Goal: Information Seeking & Learning: Learn about a topic

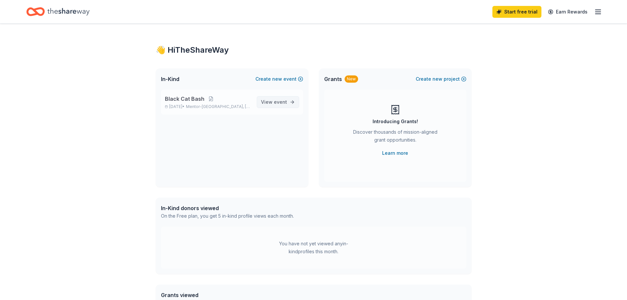
click at [285, 101] on span "event" at bounding box center [280, 102] width 13 height 6
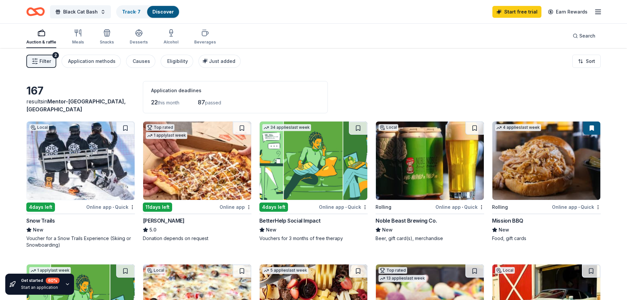
click at [310, 161] on img at bounding box center [314, 160] width 108 height 78
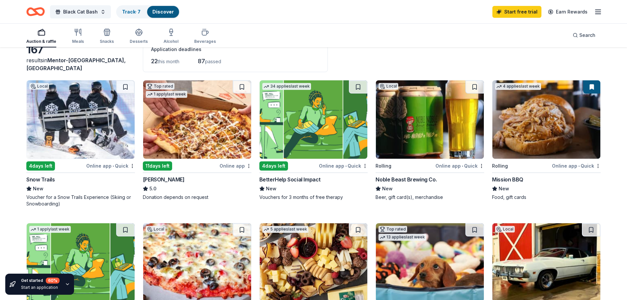
scroll to position [132, 0]
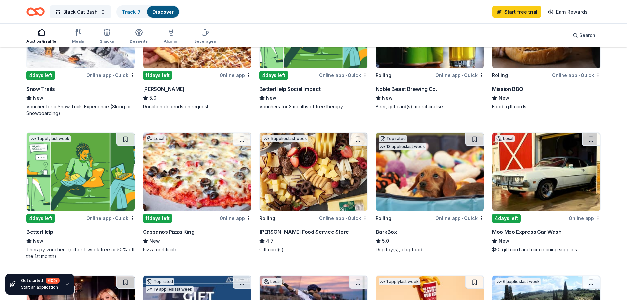
click at [441, 180] on img at bounding box center [430, 172] width 108 height 78
click at [320, 178] on img at bounding box center [314, 172] width 108 height 78
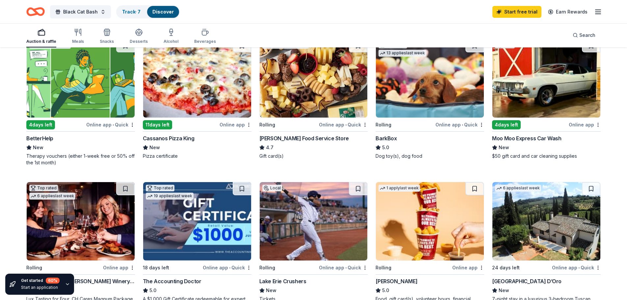
scroll to position [263, 0]
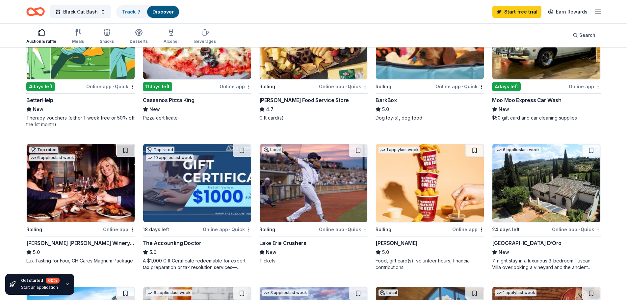
click at [338, 180] on img at bounding box center [314, 183] width 108 height 78
click at [408, 169] on img at bounding box center [430, 183] width 108 height 78
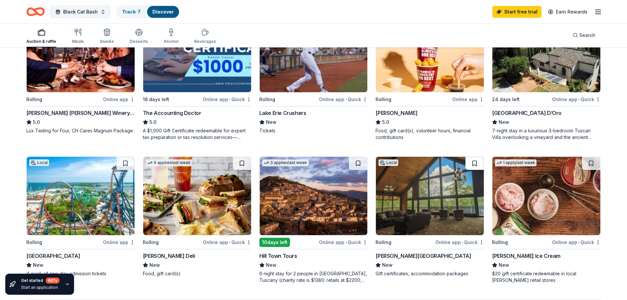
scroll to position [395, 0]
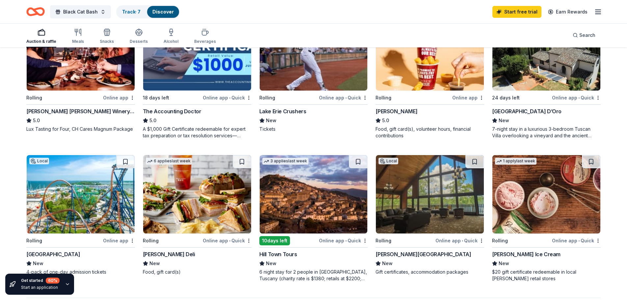
click at [211, 187] on img at bounding box center [197, 194] width 108 height 78
click at [554, 214] on img at bounding box center [546, 194] width 108 height 78
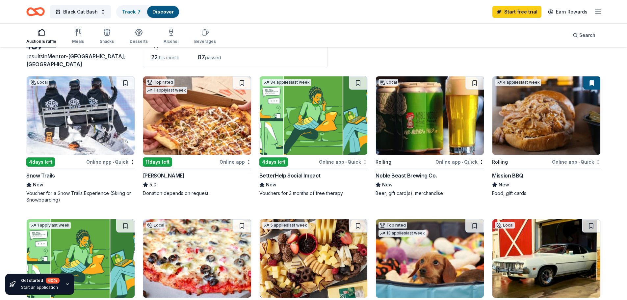
scroll to position [0, 0]
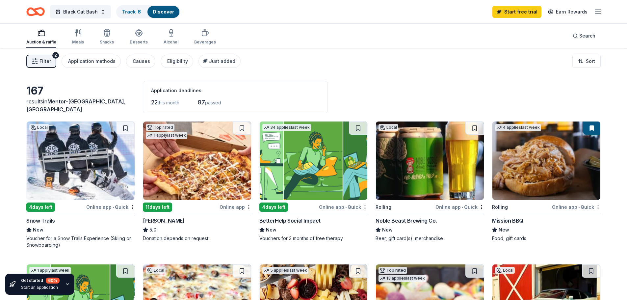
click at [598, 11] on icon "button" at bounding box center [598, 12] width 8 height 8
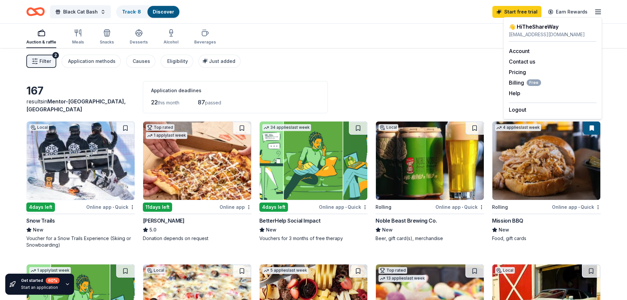
click at [392, 53] on div "Filter 2 Application methods Causes Eligibility Just added Sort" at bounding box center [313, 61] width 627 height 26
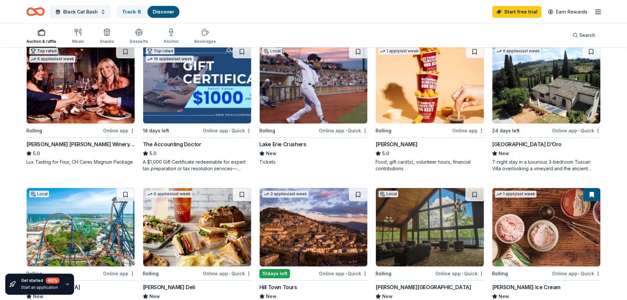
scroll to position [395, 0]
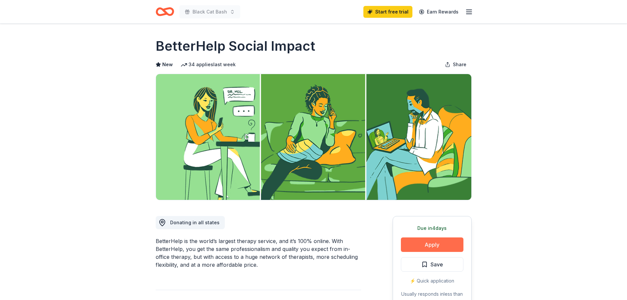
click at [429, 238] on button "Apply" at bounding box center [432, 244] width 63 height 14
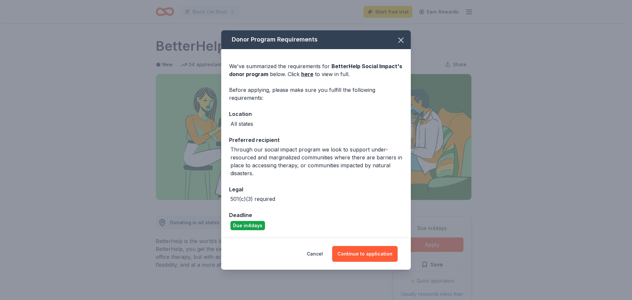
click at [544, 175] on div "Donor Program Requirements We've summarized the requirements for BetterHelp Soc…" at bounding box center [316, 150] width 632 height 300
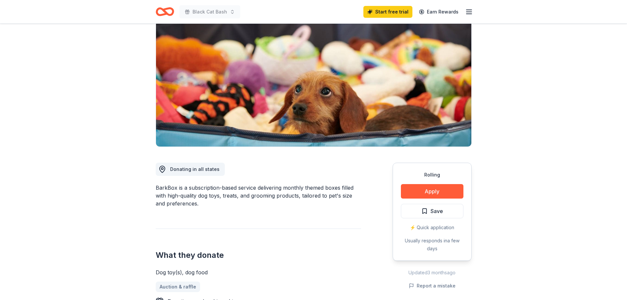
scroll to position [66, 0]
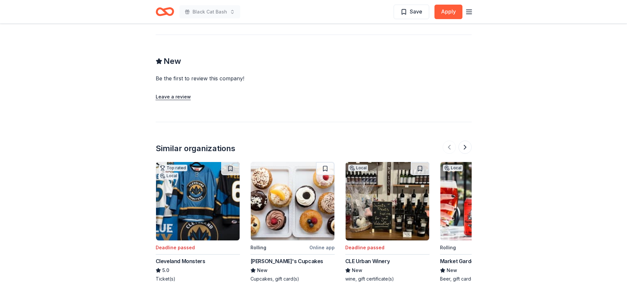
scroll to position [658, 0]
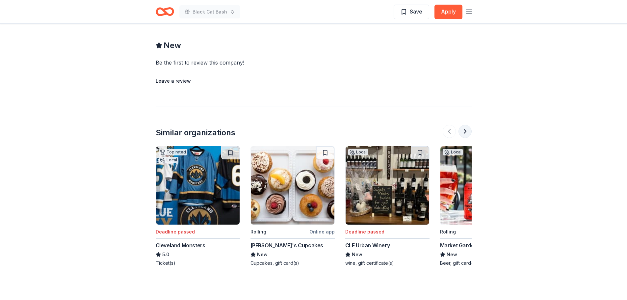
click at [462, 133] on button at bounding box center [464, 131] width 13 height 13
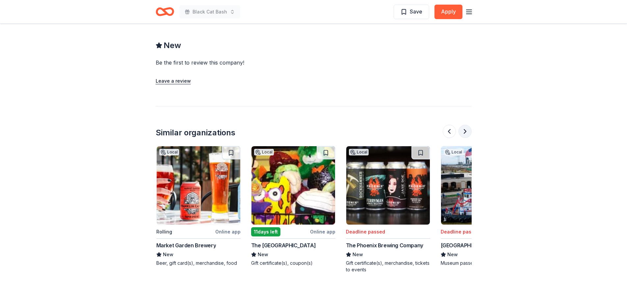
scroll to position [0, 284]
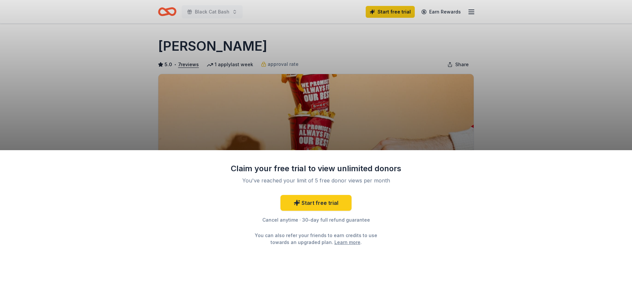
click at [516, 90] on div "Claim your free trial to view unlimited donors You've reached your limit of 5 f…" at bounding box center [316, 150] width 632 height 300
click at [312, 220] on div "Cancel anytime · 30-day full refund guarantee" at bounding box center [315, 220] width 171 height 8
click at [323, 202] on link "Start free trial" at bounding box center [315, 203] width 71 height 16
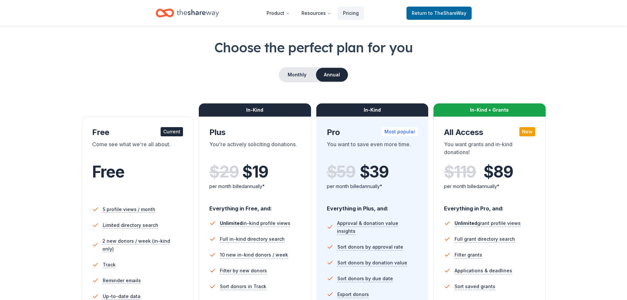
scroll to position [132, 0]
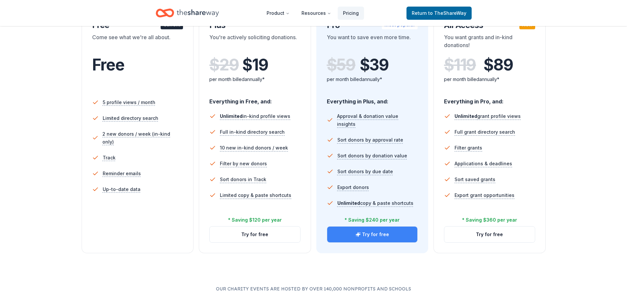
click at [342, 235] on button "Try for free" at bounding box center [372, 234] width 91 height 16
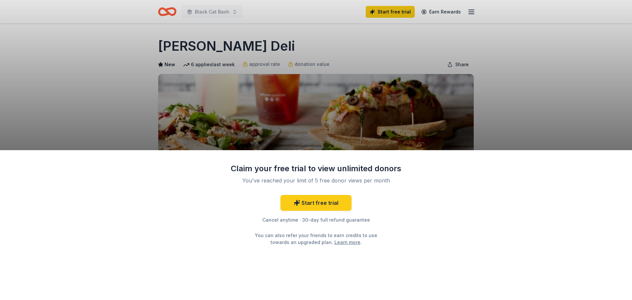
click at [501, 99] on div "Claim your free trial to view unlimited donors You've reached your limit of 5 f…" at bounding box center [316, 150] width 632 height 300
click at [309, 203] on link "Start free trial" at bounding box center [315, 203] width 71 height 16
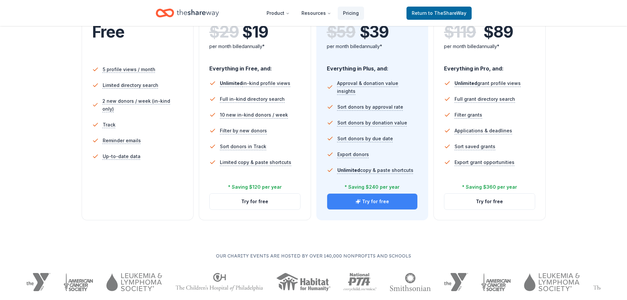
scroll to position [99, 0]
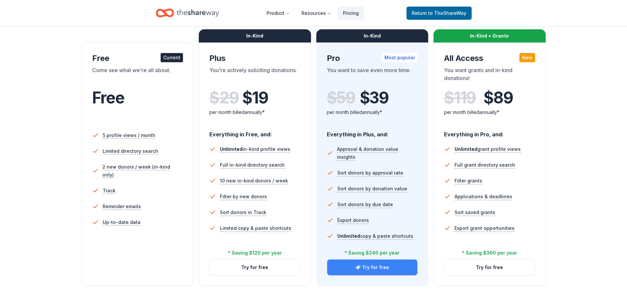
click at [387, 266] on button "Try for free" at bounding box center [372, 267] width 91 height 16
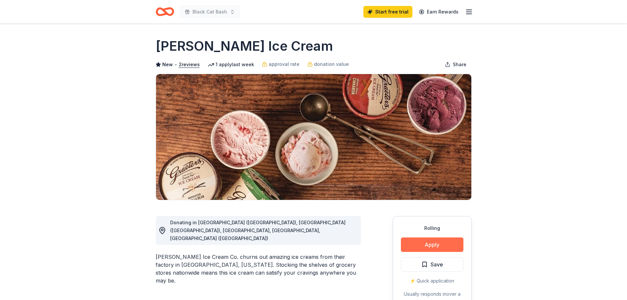
click at [417, 246] on button "Apply" at bounding box center [432, 244] width 63 height 14
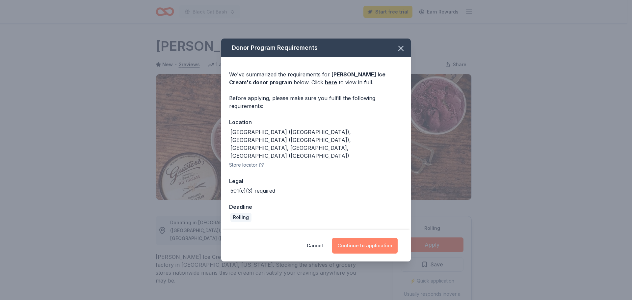
click at [372, 238] on button "Continue to application" at bounding box center [364, 246] width 65 height 16
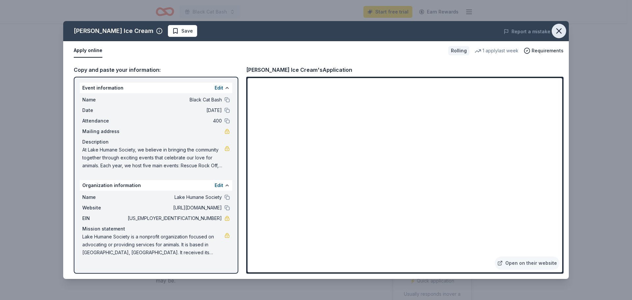
click at [559, 30] on icon "button" at bounding box center [558, 30] width 9 height 9
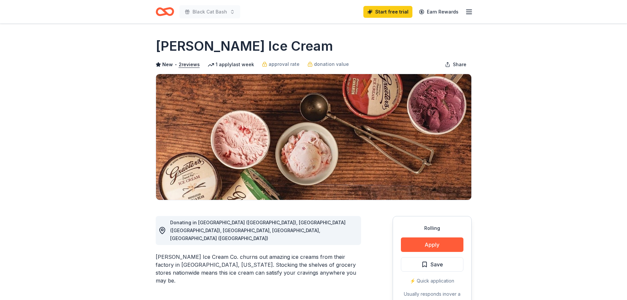
click at [444, 263] on button "Save" at bounding box center [432, 264] width 63 height 14
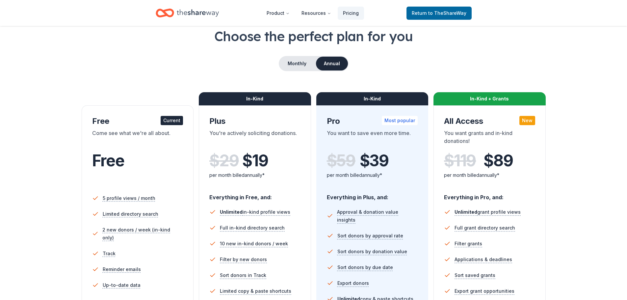
scroll to position [99, 0]
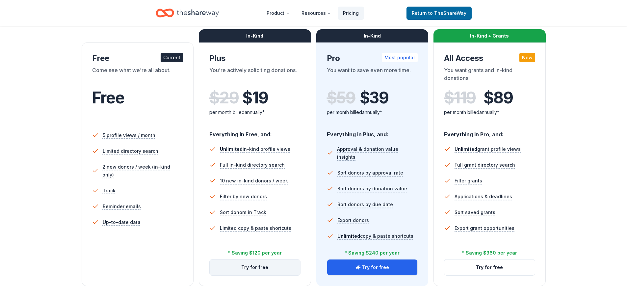
click at [251, 267] on button "Try for free" at bounding box center [255, 267] width 91 height 16
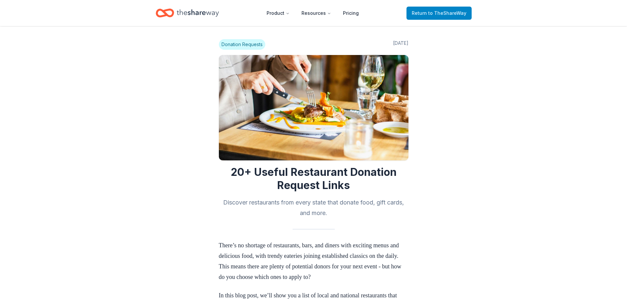
click at [429, 9] on span "Return to TheShareWay" at bounding box center [439, 13] width 55 height 8
click at [446, 12] on span "to TheShareWay" at bounding box center [447, 13] width 38 height 6
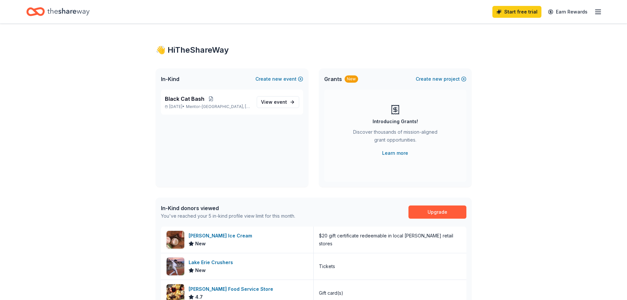
click at [599, 12] on icon "button" at bounding box center [598, 12] width 8 height 8
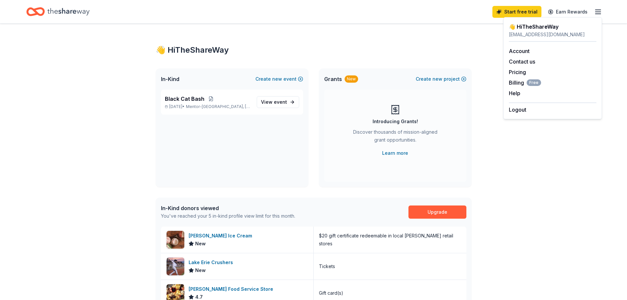
click at [377, 48] on div "👋 Hi TheShareWay" at bounding box center [314, 50] width 316 height 11
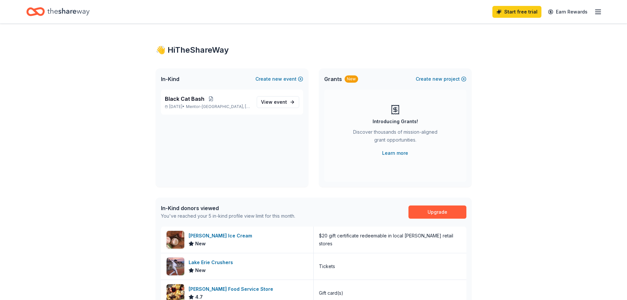
click at [47, 13] on div "Home" at bounding box center [57, 11] width 63 height 15
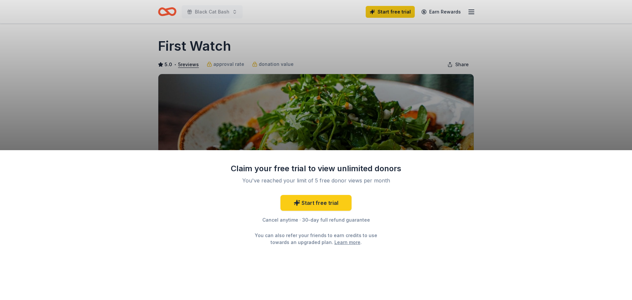
click at [497, 107] on div "Claim your free trial to view unlimited donors You've reached your limit of 5 f…" at bounding box center [316, 150] width 632 height 300
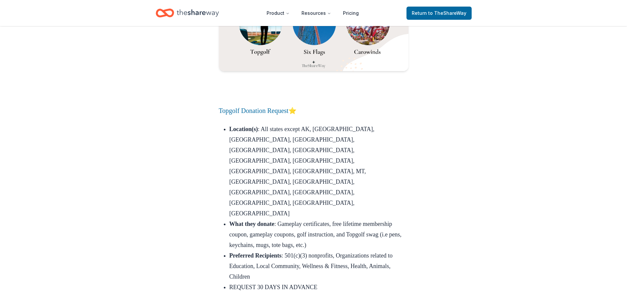
scroll to position [7757, 0]
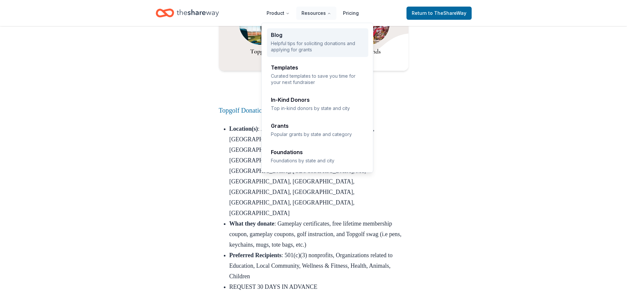
click at [308, 39] on div "Blog Helpful tips for soliciting donations and applying for grants" at bounding box center [317, 42] width 93 height 21
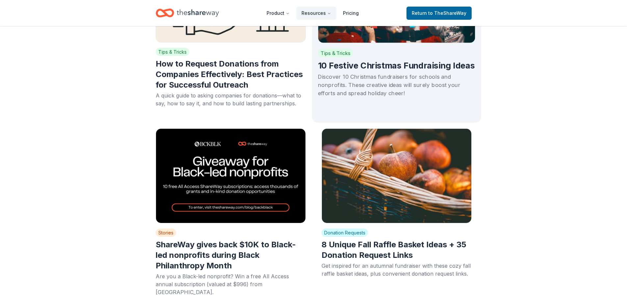
scroll to position [263, 0]
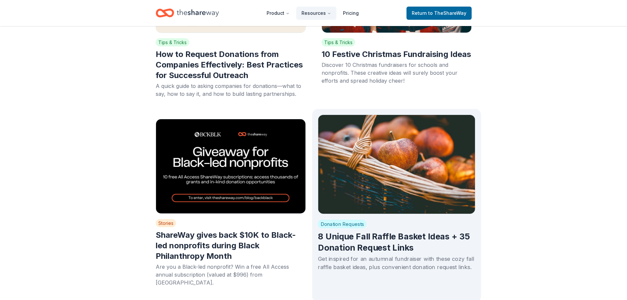
click at [423, 193] on img at bounding box center [397, 164] width 158 height 99
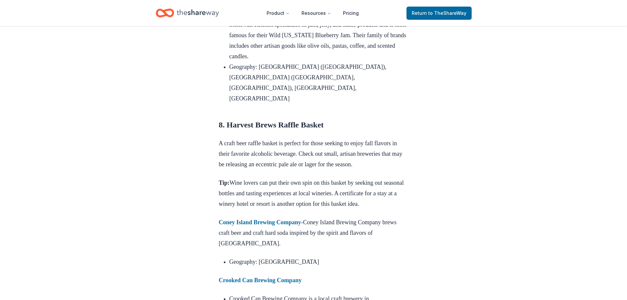
scroll to position [3813, 0]
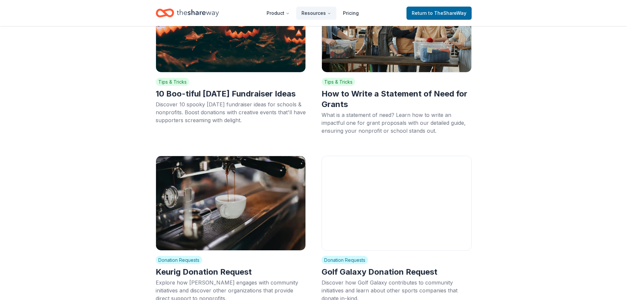
scroll to position [625, 0]
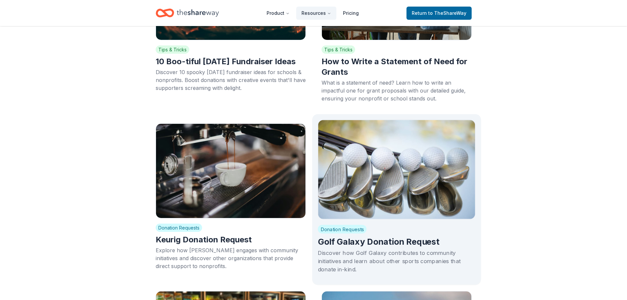
click at [395, 178] on img at bounding box center [397, 168] width 158 height 99
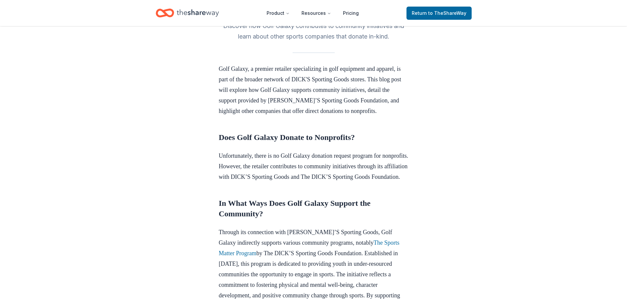
scroll to position [165, 0]
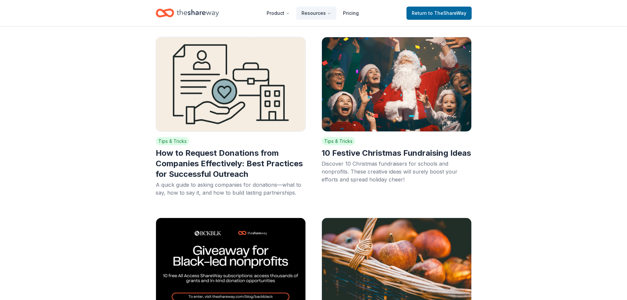
scroll to position [625, 0]
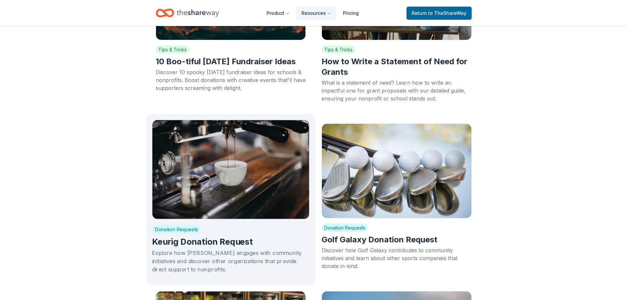
click at [266, 164] on img at bounding box center [231, 168] width 158 height 99
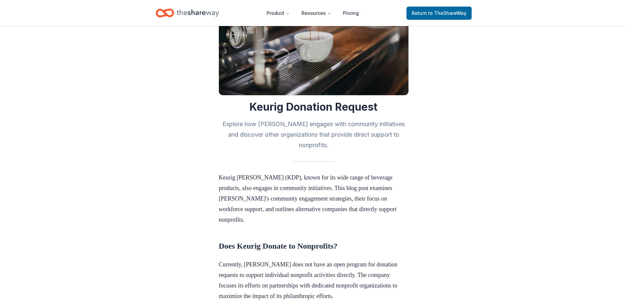
scroll to position [66, 0]
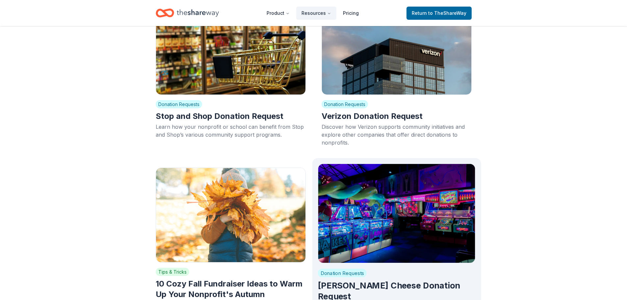
scroll to position [922, 0]
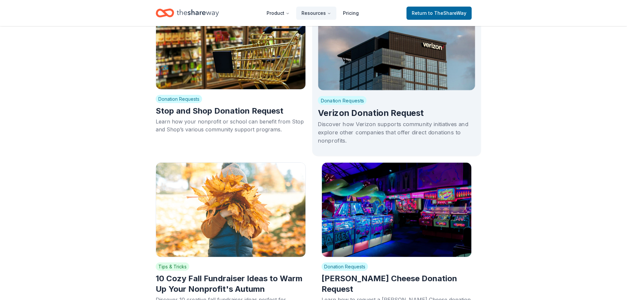
click at [401, 107] on h2 "Verizon Donation Request" at bounding box center [397, 112] width 158 height 11
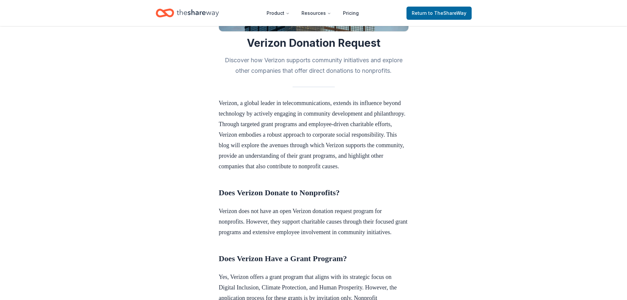
scroll to position [132, 0]
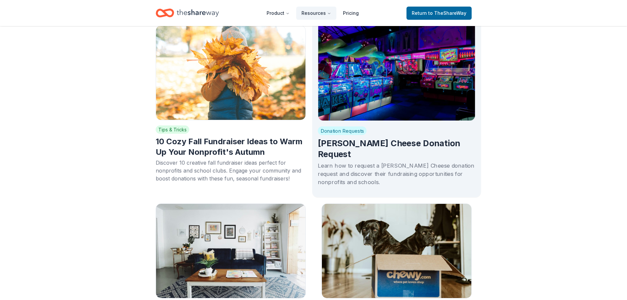
scroll to position [1119, 0]
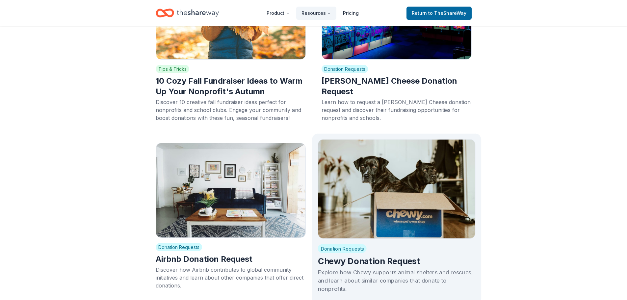
click at [362, 189] on img at bounding box center [397, 188] width 158 height 99
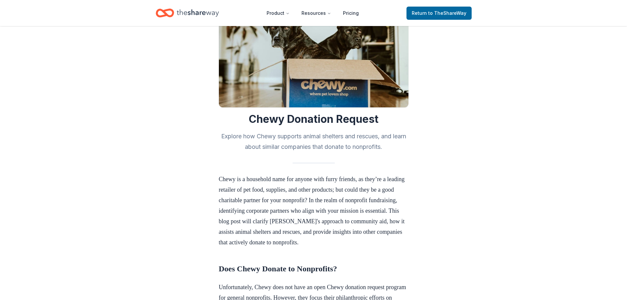
scroll to position [132, 0]
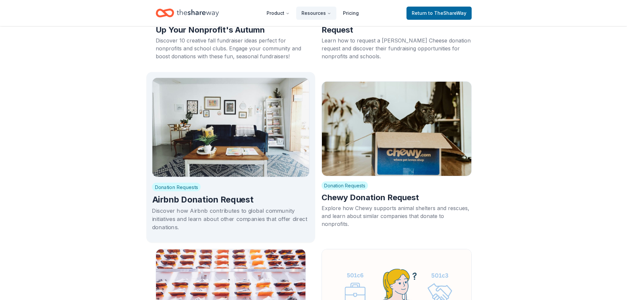
scroll to position [1185, 0]
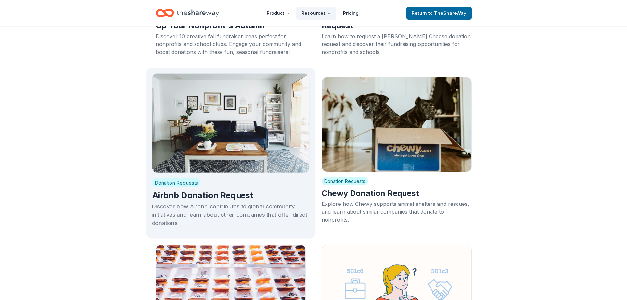
click at [193, 111] on img at bounding box center [231, 122] width 158 height 99
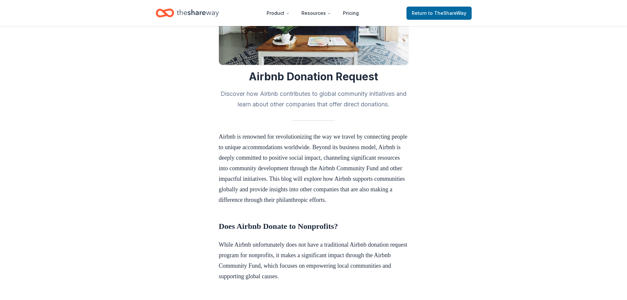
scroll to position [99, 0]
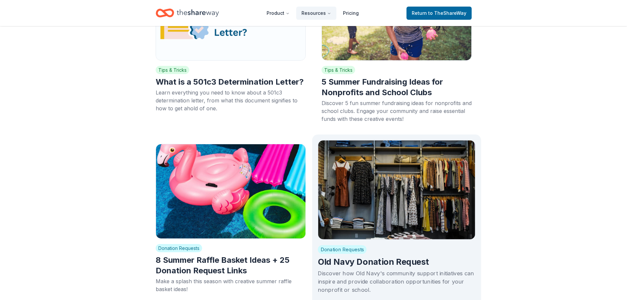
scroll to position [1646, 0]
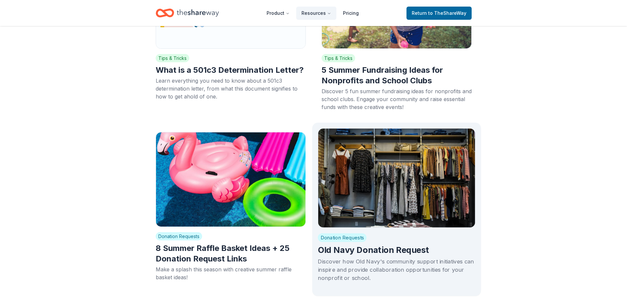
click at [400, 163] on img at bounding box center [397, 177] width 158 height 99
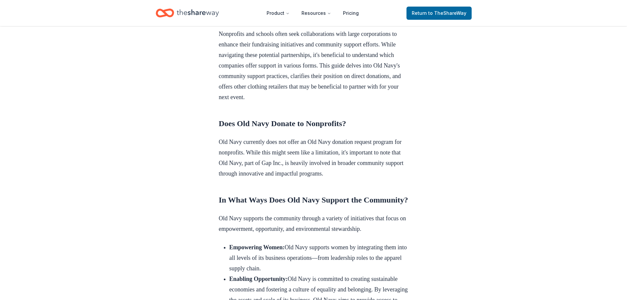
scroll to position [296, 0]
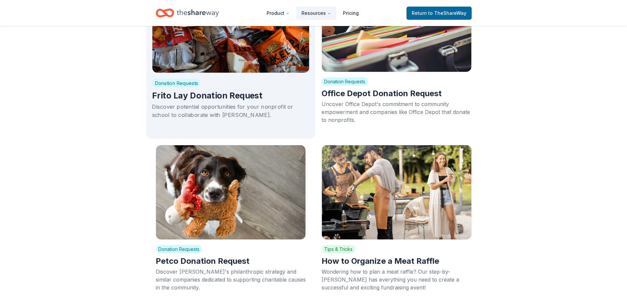
scroll to position [1942, 0]
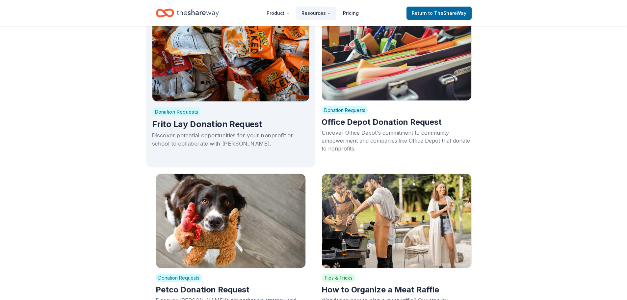
click at [228, 77] on img at bounding box center [231, 51] width 158 height 99
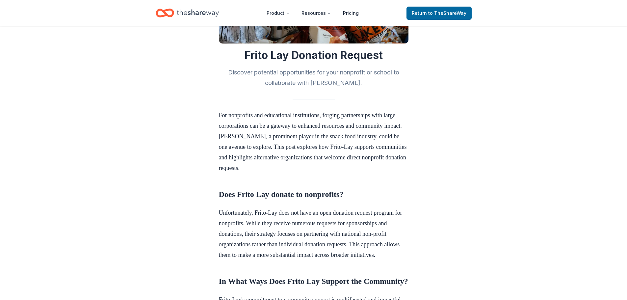
scroll to position [132, 0]
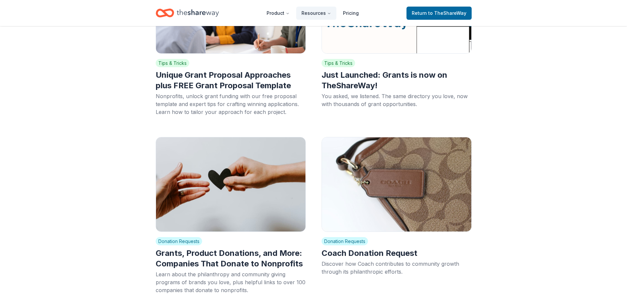
scroll to position [2534, 0]
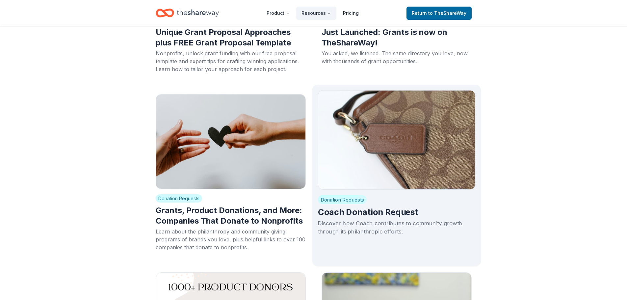
click at [433, 126] on img at bounding box center [397, 139] width 158 height 99
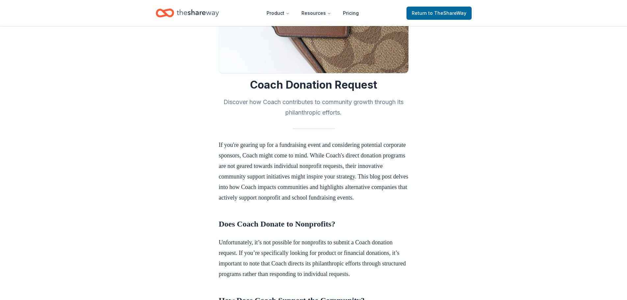
scroll to position [99, 0]
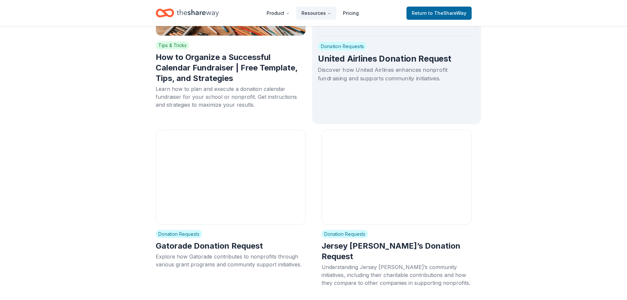
scroll to position [3225, 0]
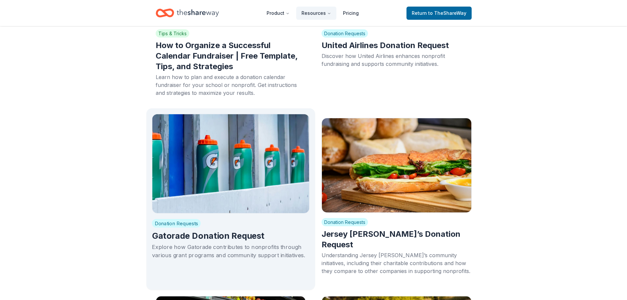
click at [217, 139] on img at bounding box center [231, 163] width 158 height 99
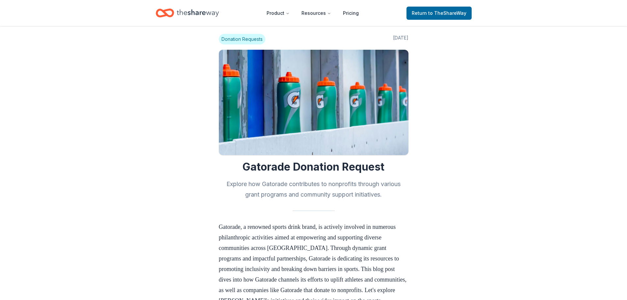
scroll to position [132, 0]
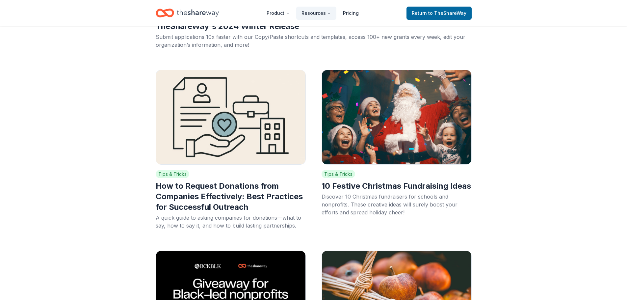
scroll to position [3225, 0]
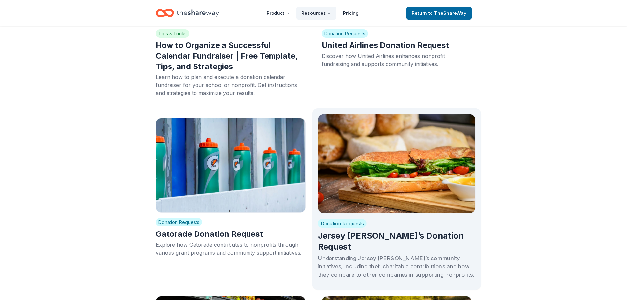
click at [332, 155] on img at bounding box center [397, 163] width 158 height 99
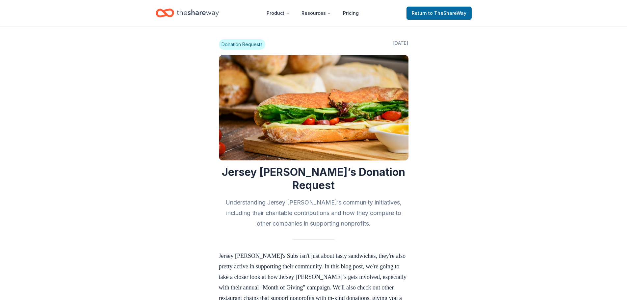
scroll to position [132, 0]
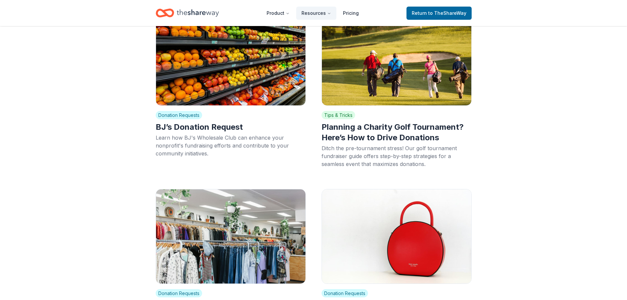
scroll to position [3620, 0]
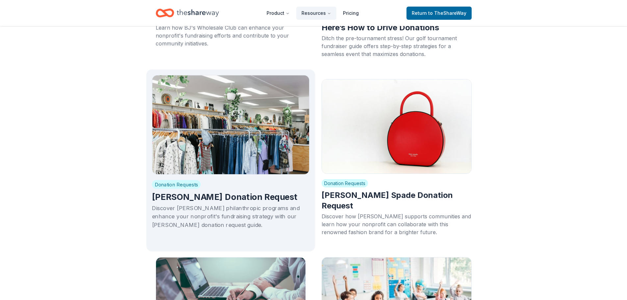
click at [195, 111] on img at bounding box center [231, 124] width 158 height 99
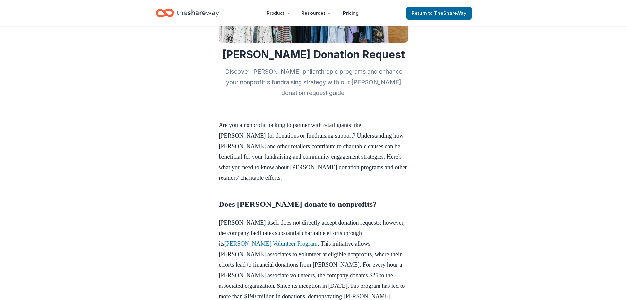
scroll to position [165, 0]
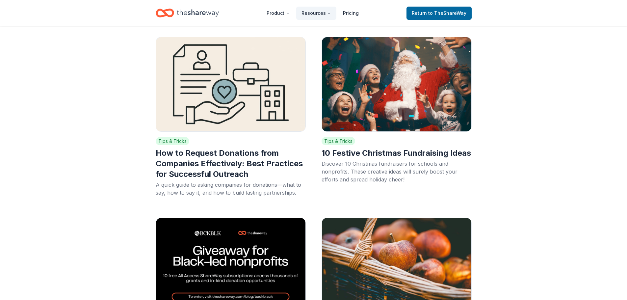
scroll to position [3620, 0]
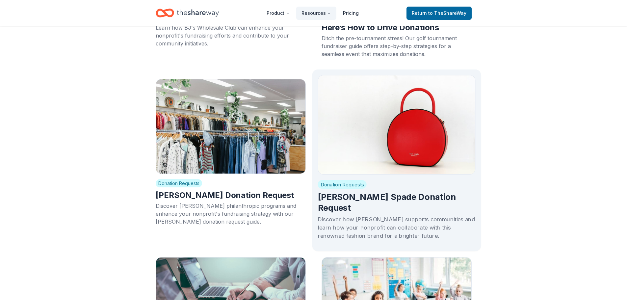
click at [374, 122] on img at bounding box center [397, 124] width 158 height 99
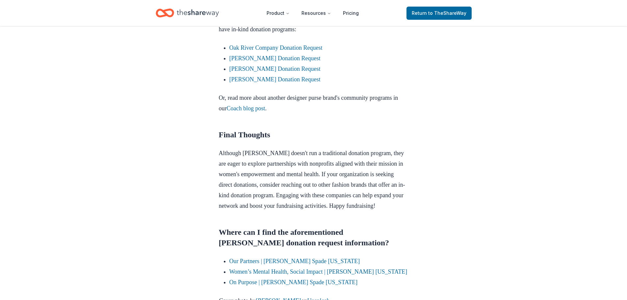
scroll to position [625, 0]
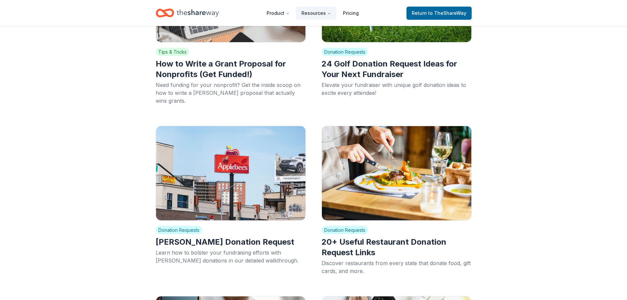
scroll to position [4114, 0]
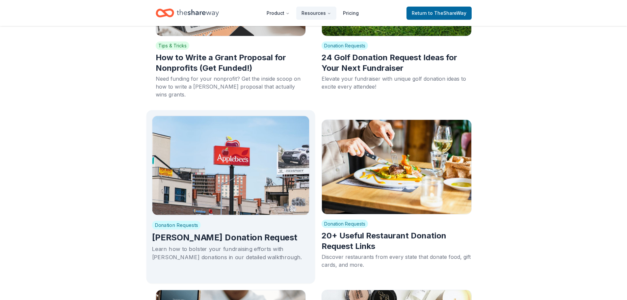
click at [192, 119] on img at bounding box center [231, 165] width 158 height 99
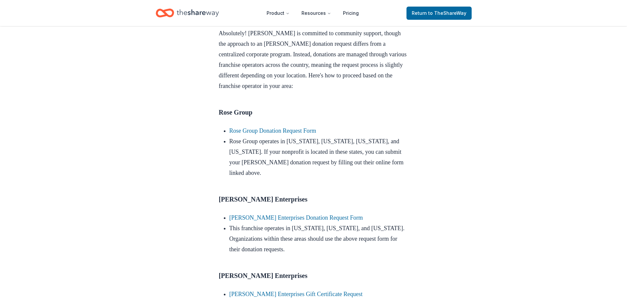
scroll to position [329, 0]
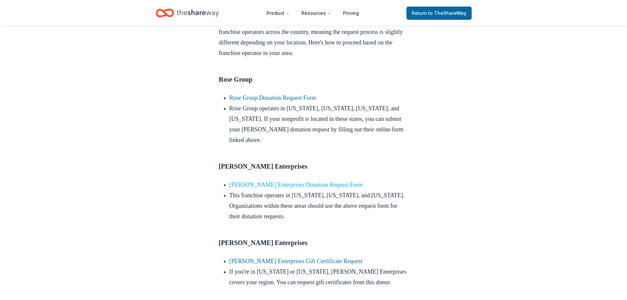
click at [291, 188] on link "Scott Enterprises Donation Request Form" at bounding box center [296, 184] width 134 height 7
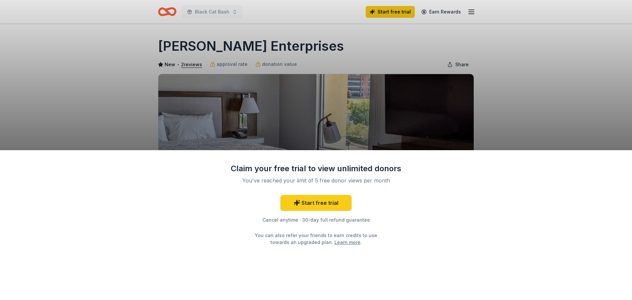
click at [353, 100] on div "Claim your free trial to view unlimited donors You've reached your limit of 5 f…" at bounding box center [316, 150] width 632 height 300
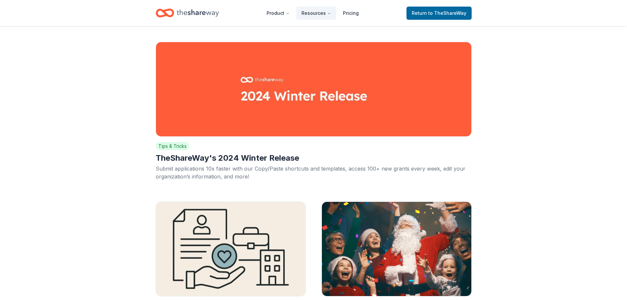
scroll to position [4114, 0]
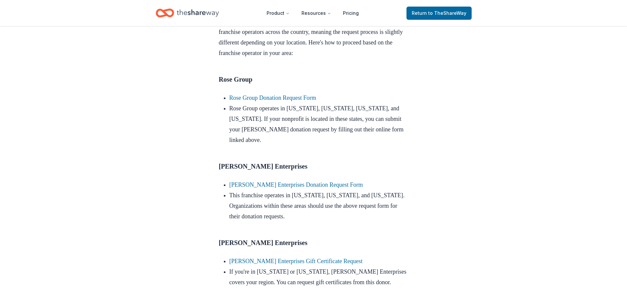
scroll to position [461, 0]
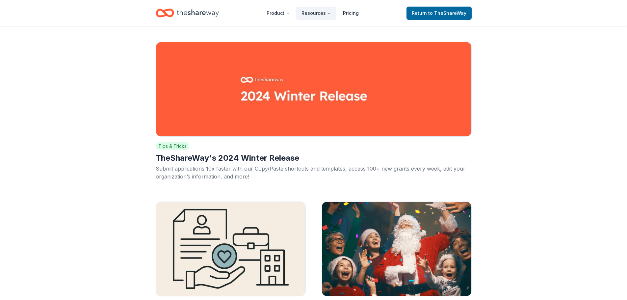
scroll to position [4114, 0]
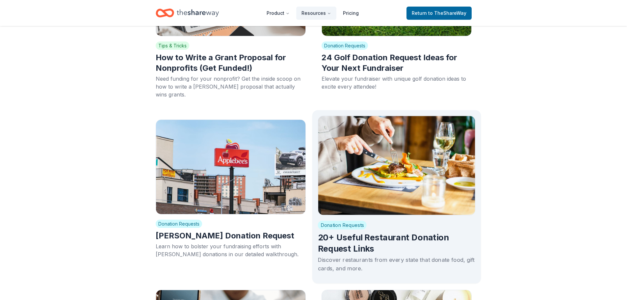
click at [384, 137] on img at bounding box center [397, 165] width 158 height 99
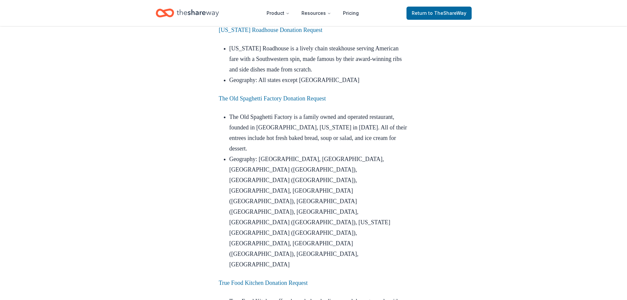
scroll to position [1053, 0]
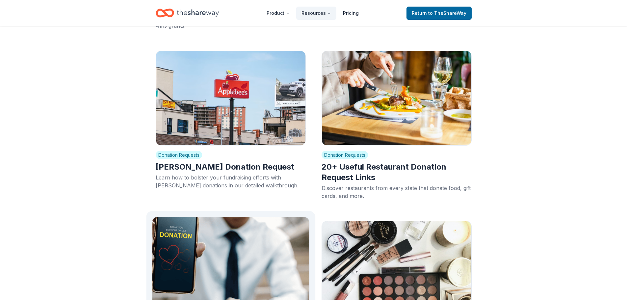
scroll to position [4278, 0]
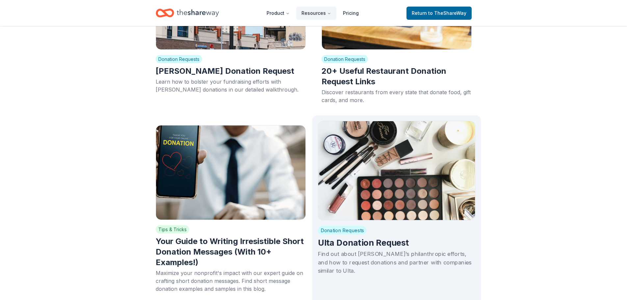
click at [430, 146] on img at bounding box center [397, 170] width 158 height 99
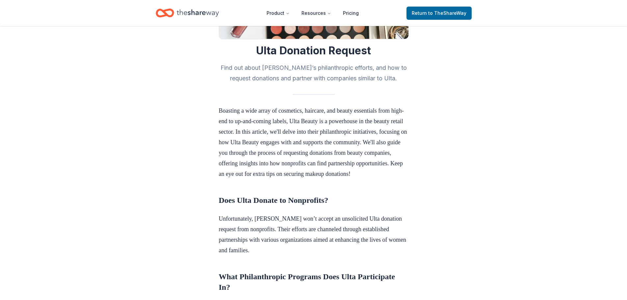
scroll to position [132, 0]
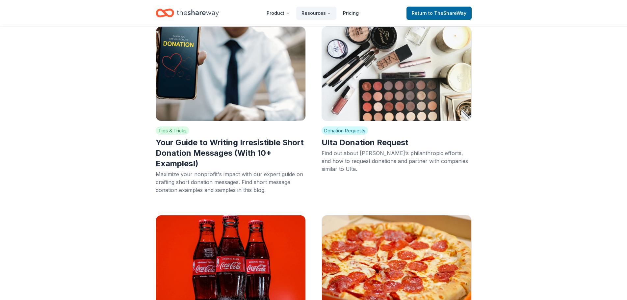
scroll to position [4443, 0]
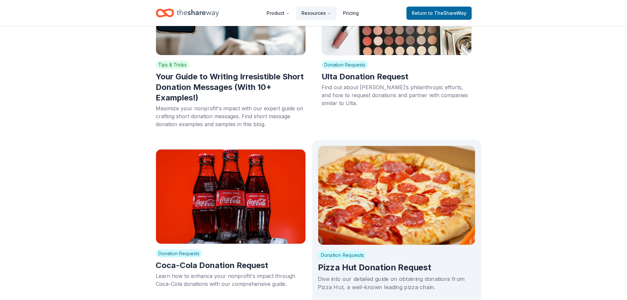
click at [454, 190] on img at bounding box center [397, 194] width 158 height 99
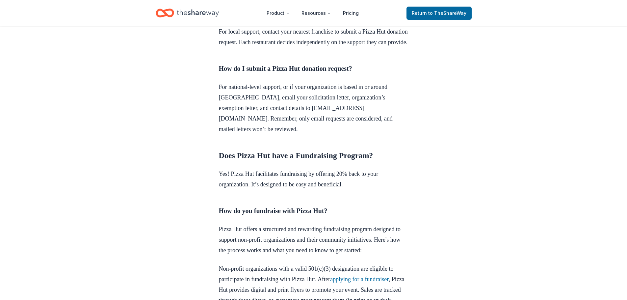
scroll to position [658, 0]
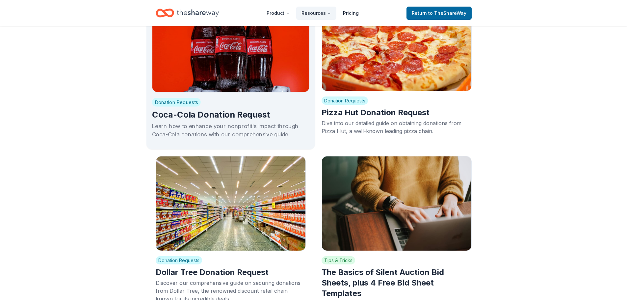
scroll to position [4608, 0]
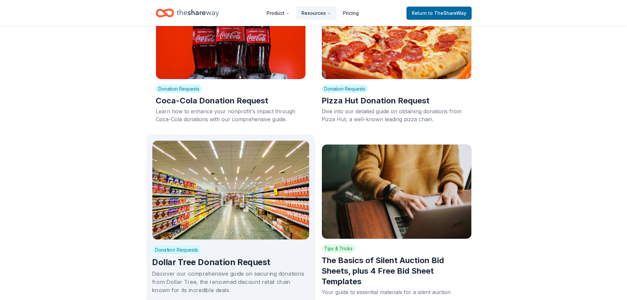
click at [270, 140] on img at bounding box center [231, 189] width 158 height 99
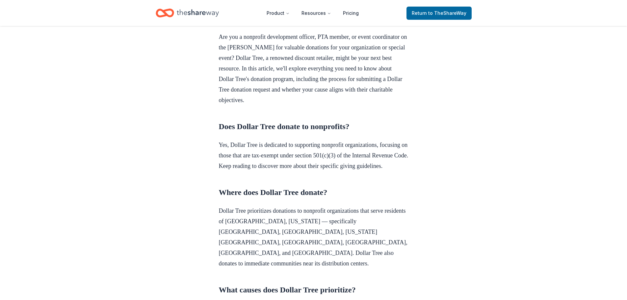
scroll to position [230, 0]
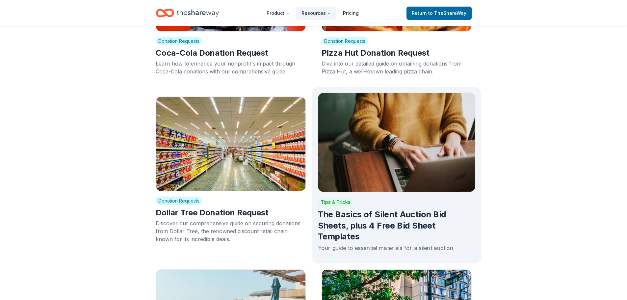
scroll to position [4772, 0]
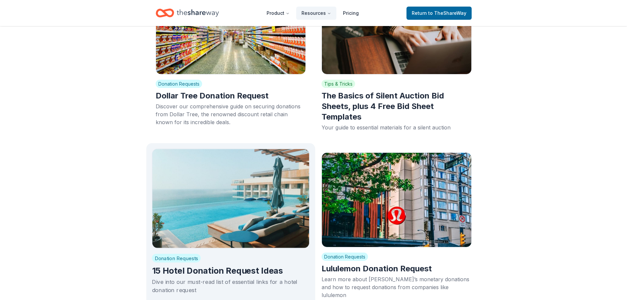
click at [215, 153] on img at bounding box center [231, 197] width 158 height 99
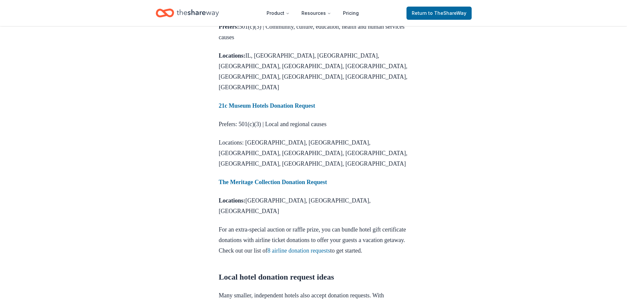
scroll to position [1151, 0]
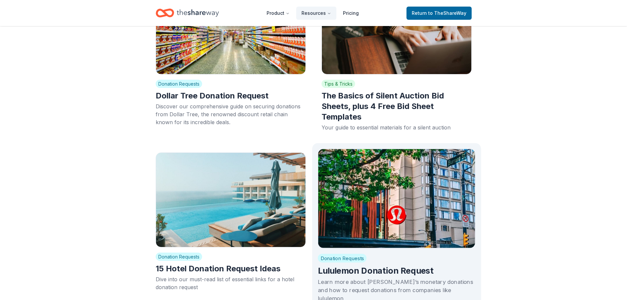
click at [427, 148] on img at bounding box center [397, 197] width 158 height 99
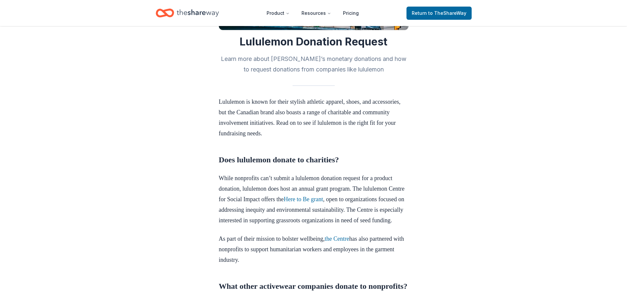
scroll to position [132, 0]
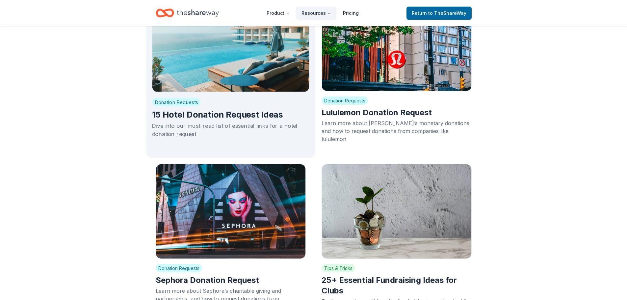
scroll to position [4937, 0]
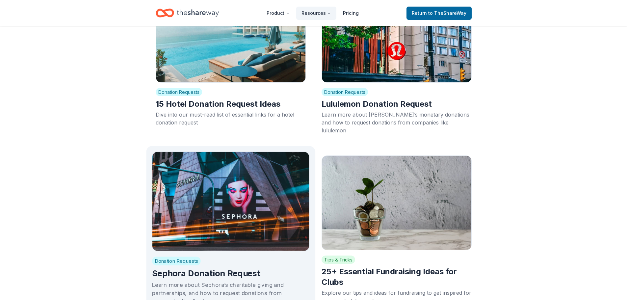
click at [274, 154] on img at bounding box center [231, 200] width 158 height 99
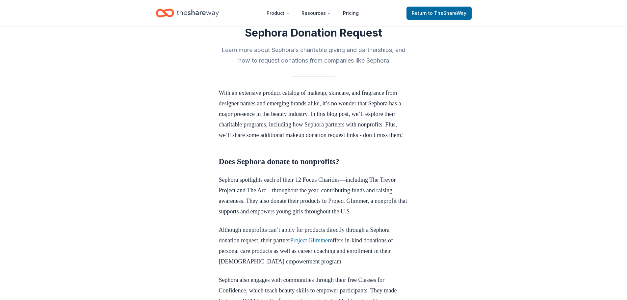
scroll to position [165, 0]
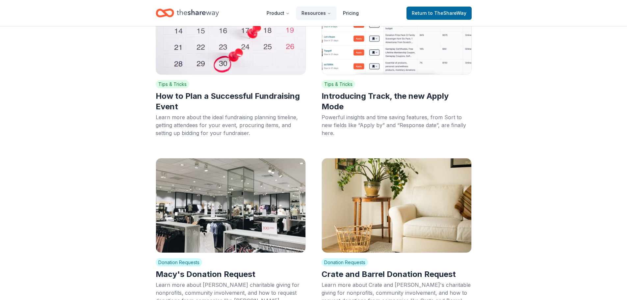
scroll to position [5299, 0]
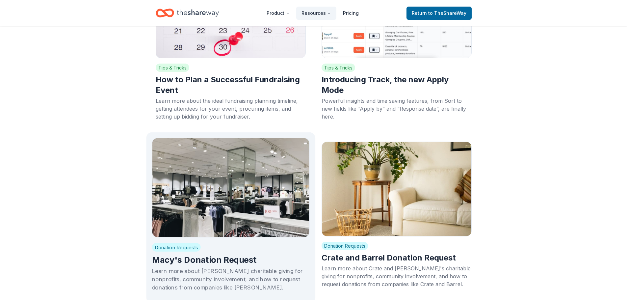
click at [238, 138] on img at bounding box center [231, 187] width 158 height 99
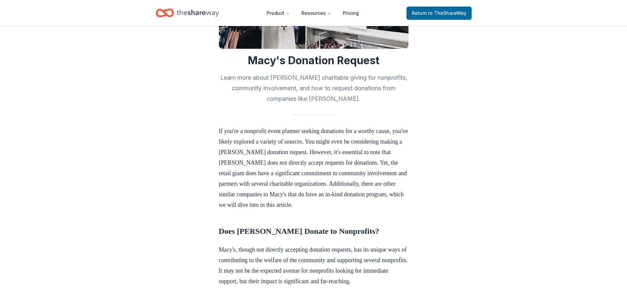
scroll to position [132, 0]
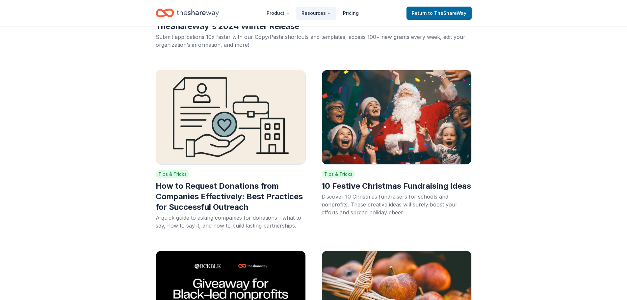
scroll to position [5299, 0]
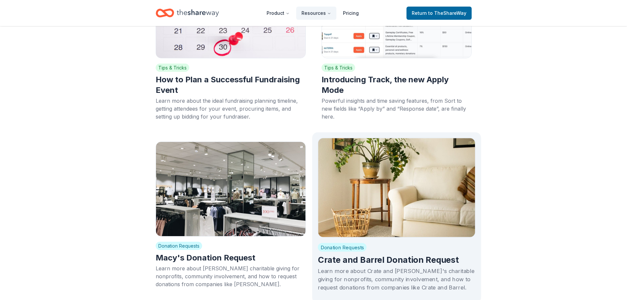
click at [401, 163] on img at bounding box center [397, 187] width 158 height 99
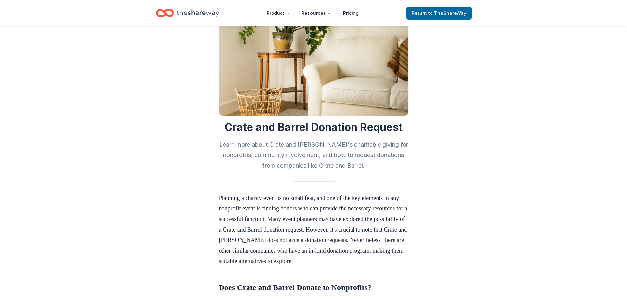
scroll to position [165, 0]
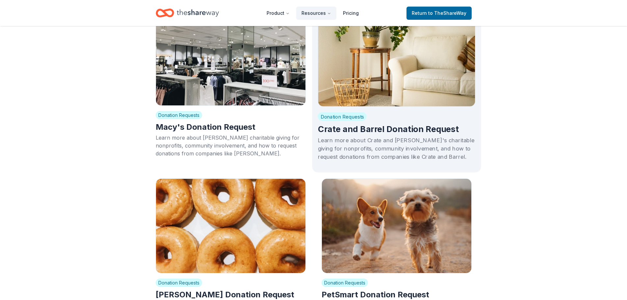
scroll to position [5430, 0]
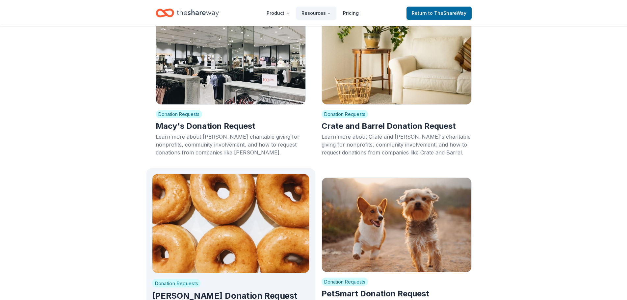
click at [214, 173] on img at bounding box center [231, 222] width 158 height 99
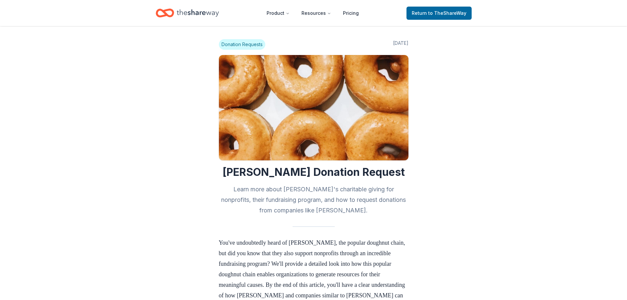
scroll to position [165, 0]
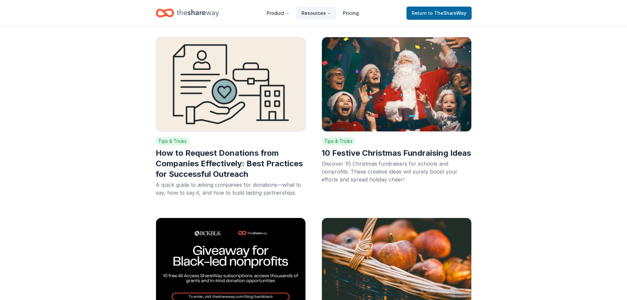
scroll to position [5430, 0]
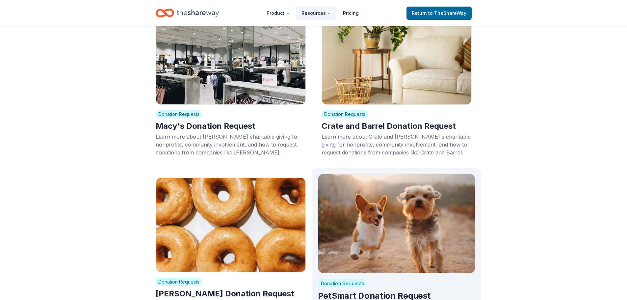
click at [404, 188] on img at bounding box center [397, 222] width 158 height 99
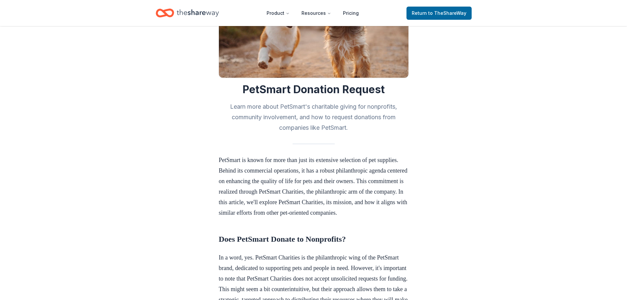
scroll to position [165, 0]
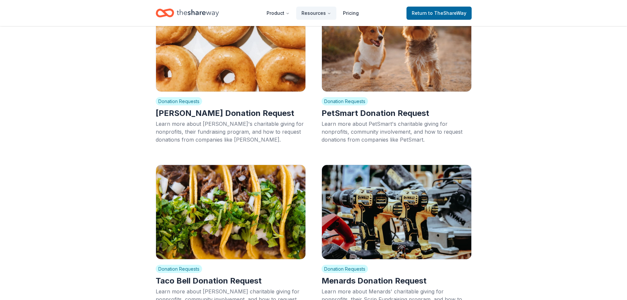
scroll to position [5628, 0]
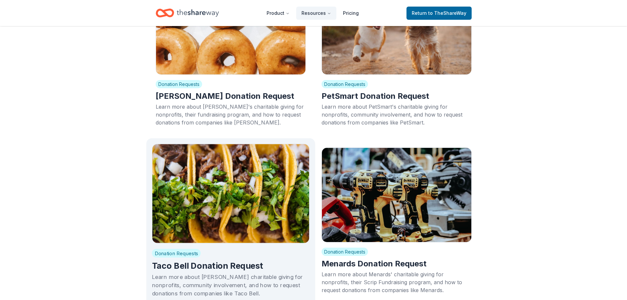
click at [243, 143] on img at bounding box center [231, 192] width 158 height 99
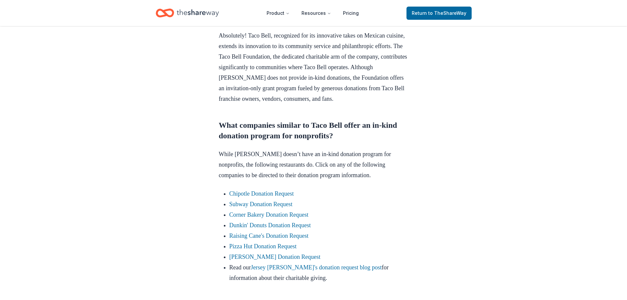
scroll to position [329, 0]
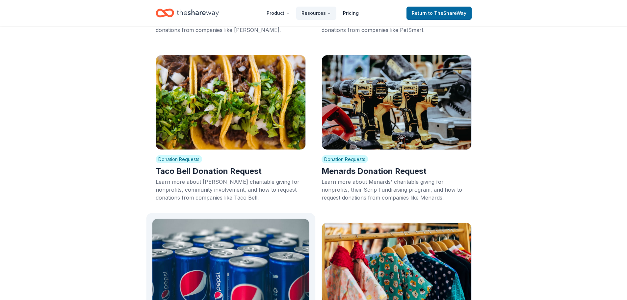
scroll to position [5727, 0]
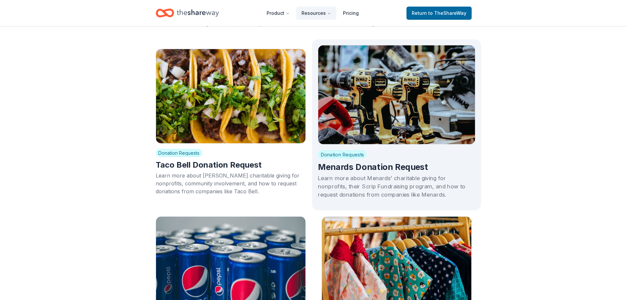
click at [394, 78] on img at bounding box center [397, 94] width 158 height 99
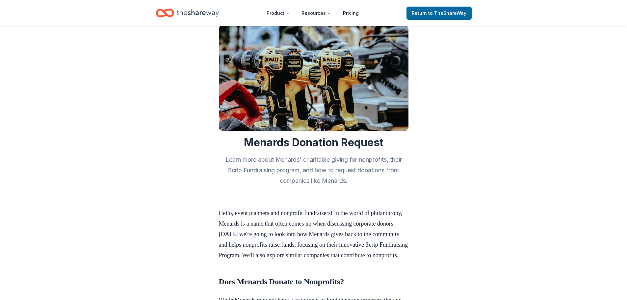
scroll to position [132, 0]
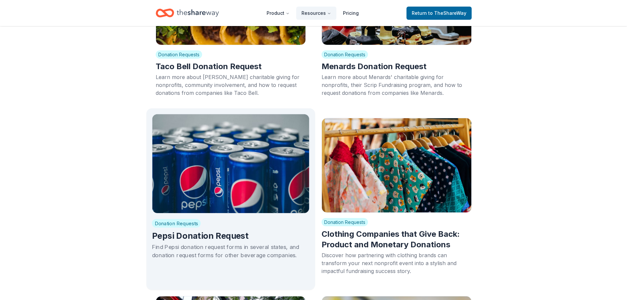
scroll to position [5825, 0]
click at [256, 114] on img at bounding box center [231, 163] width 158 height 99
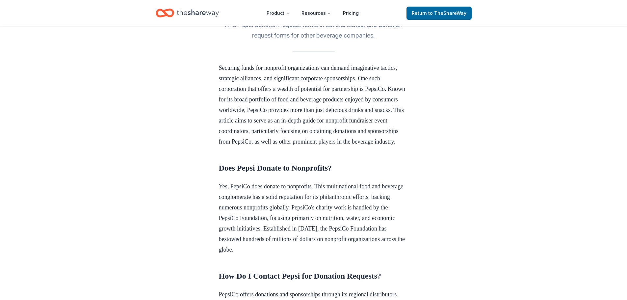
scroll to position [165, 0]
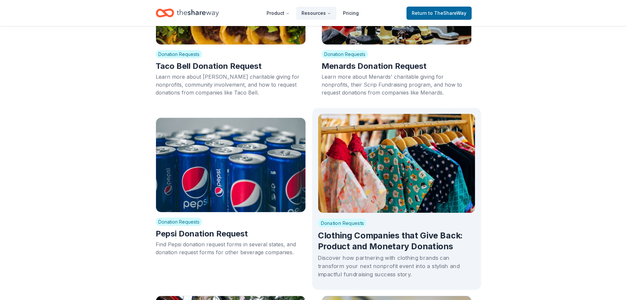
click at [384, 114] on img at bounding box center [397, 163] width 158 height 99
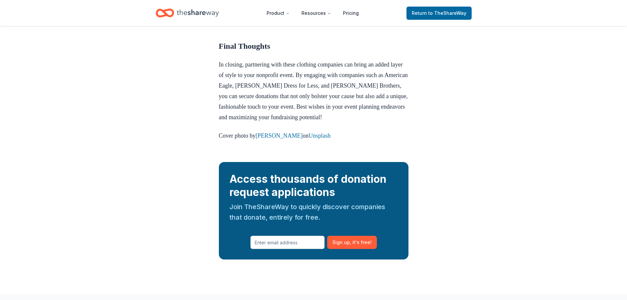
scroll to position [1020, 0]
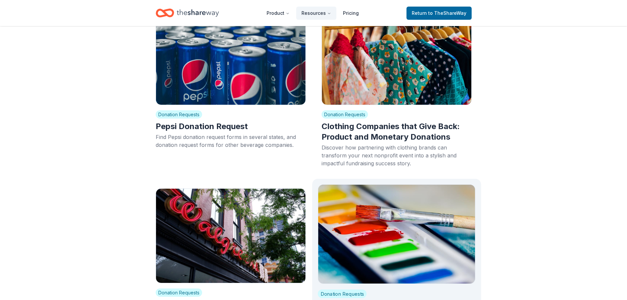
scroll to position [5957, 0]
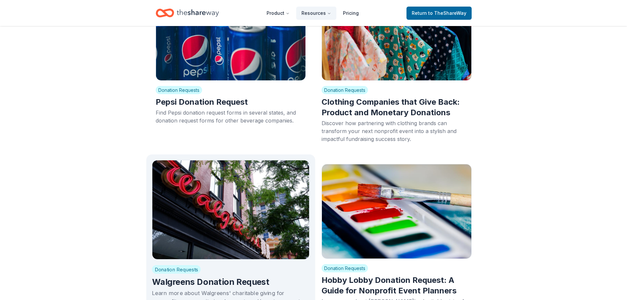
click at [223, 160] on img at bounding box center [231, 209] width 158 height 99
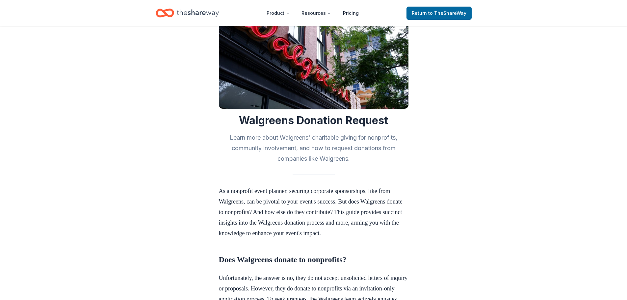
scroll to position [197, 0]
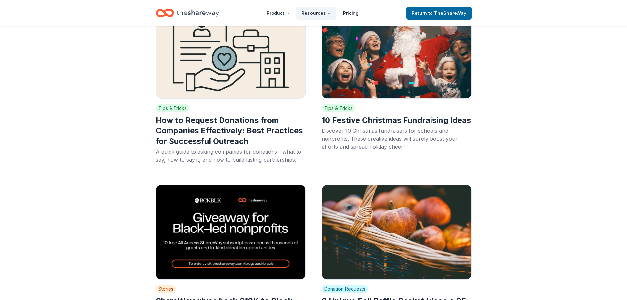
scroll to position [5957, 0]
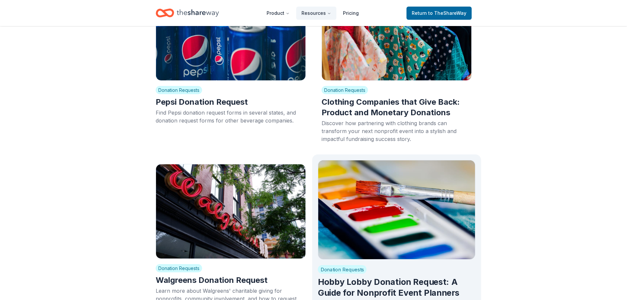
click at [363, 163] on img at bounding box center [397, 209] width 158 height 99
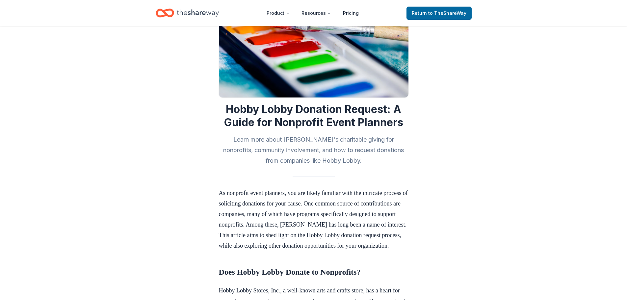
scroll to position [165, 0]
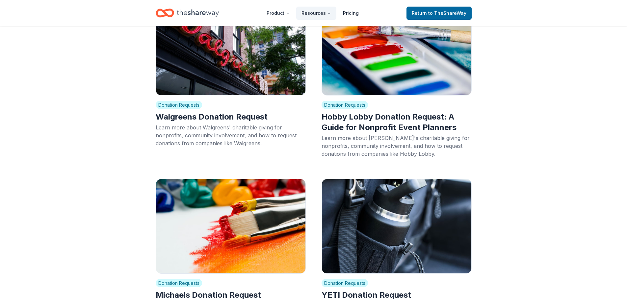
scroll to position [6154, 0]
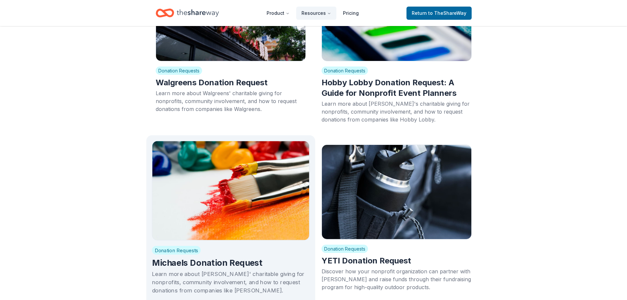
click at [234, 141] on img at bounding box center [231, 190] width 158 height 99
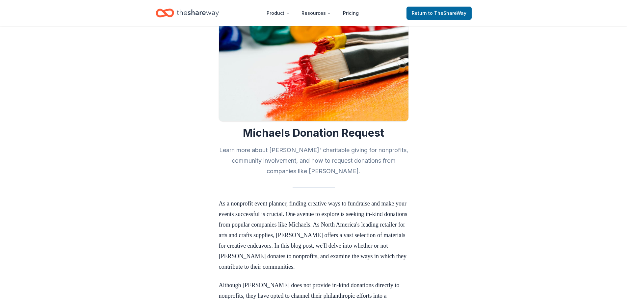
scroll to position [165, 0]
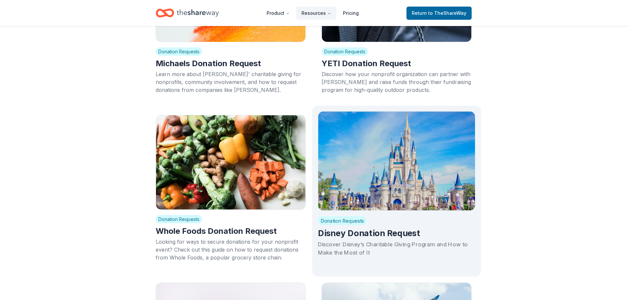
scroll to position [6352, 0]
click at [396, 138] on img at bounding box center [397, 160] width 158 height 99
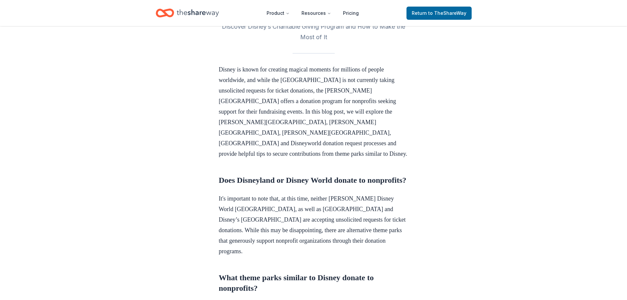
scroll to position [165, 0]
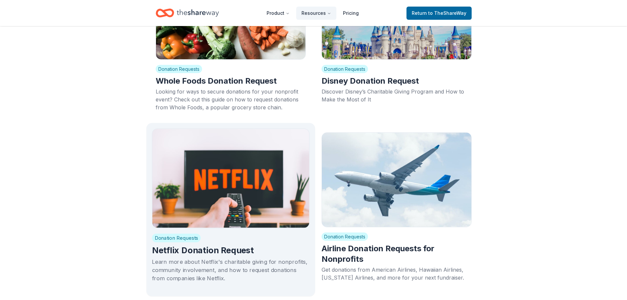
scroll to position [6516, 0]
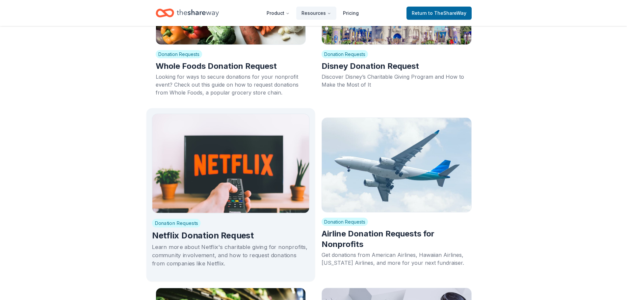
click at [213, 114] on img at bounding box center [231, 163] width 158 height 99
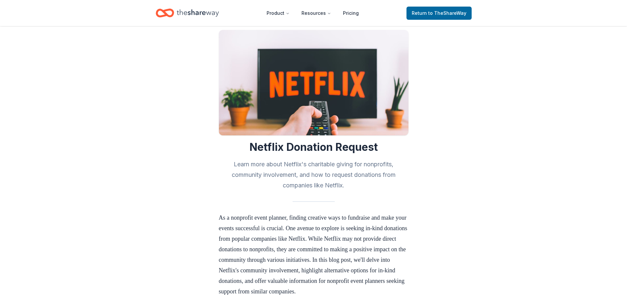
scroll to position [132, 0]
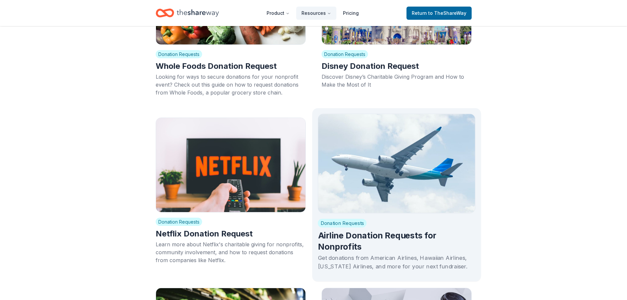
scroll to position [6615, 0]
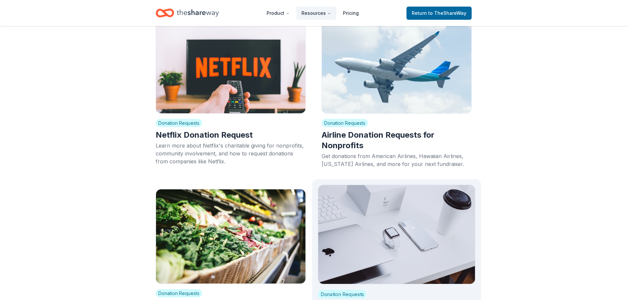
click at [438, 189] on img at bounding box center [397, 234] width 158 height 99
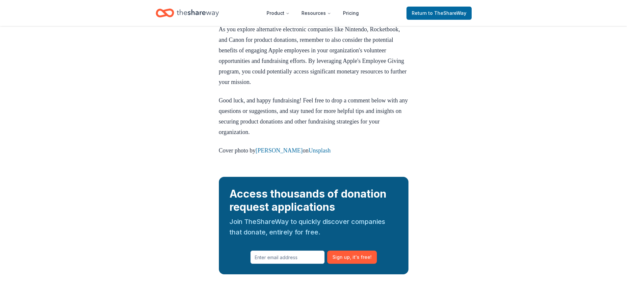
scroll to position [920, 0]
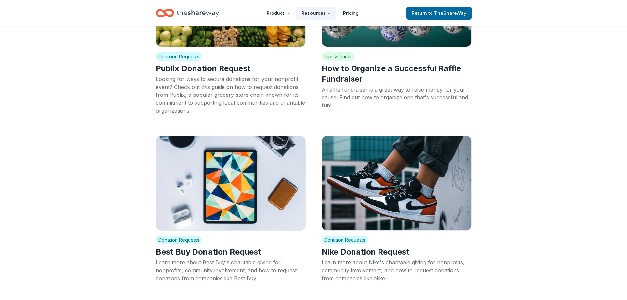
scroll to position [7043, 0]
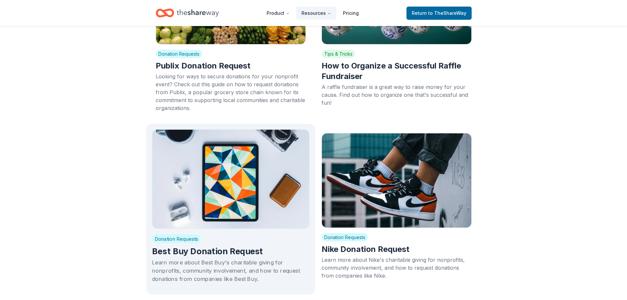
click at [220, 154] on img at bounding box center [231, 178] width 158 height 99
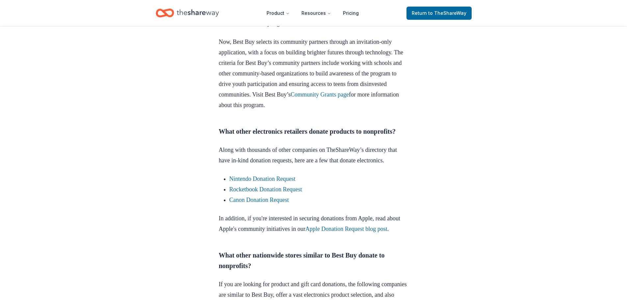
scroll to position [362, 0]
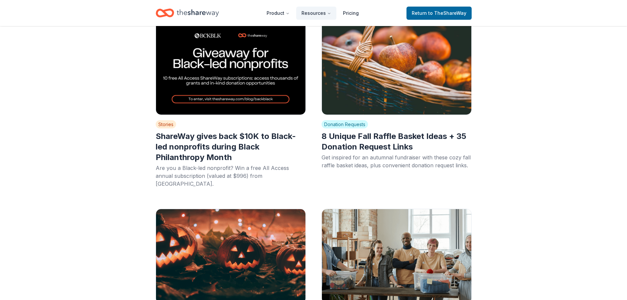
scroll to position [7043, 0]
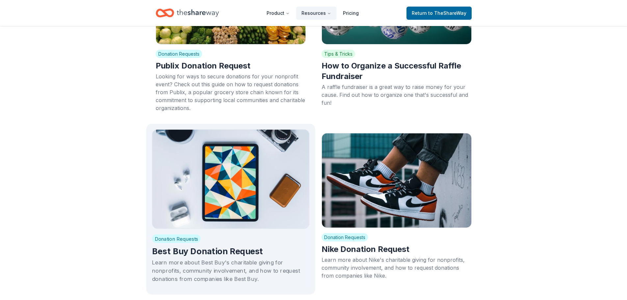
click at [215, 135] on img at bounding box center [231, 178] width 158 height 99
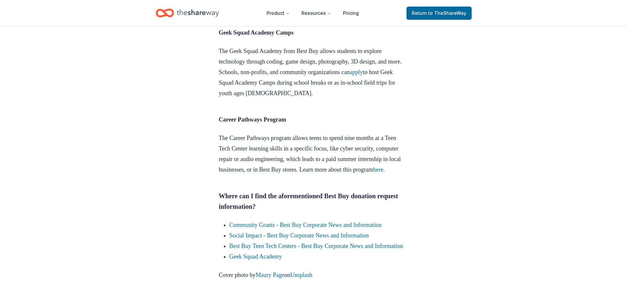
scroll to position [922, 0]
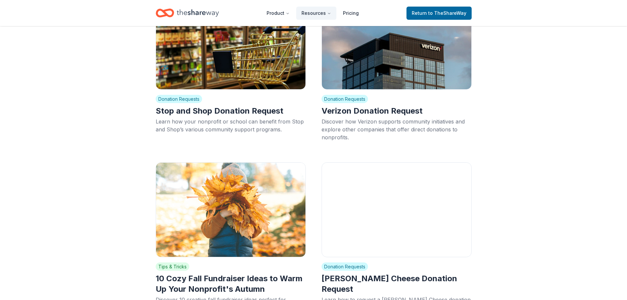
scroll to position [7043, 0]
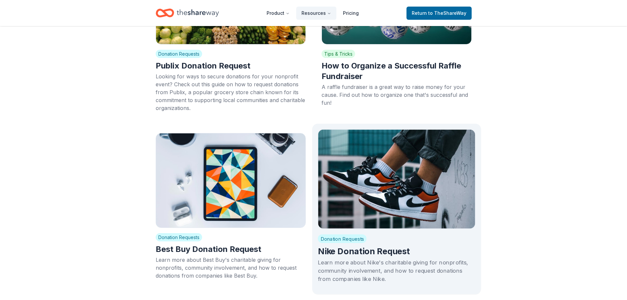
click at [370, 154] on img at bounding box center [397, 178] width 158 height 99
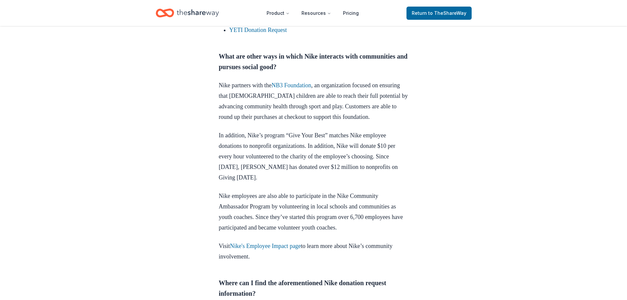
scroll to position [527, 0]
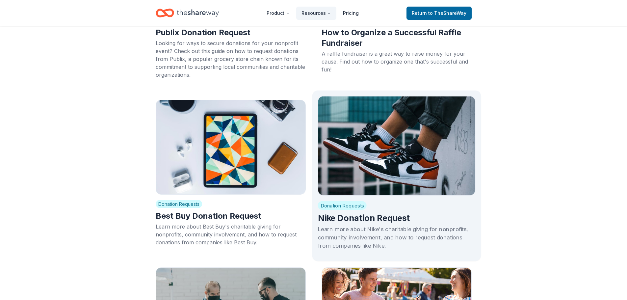
scroll to position [7175, 0]
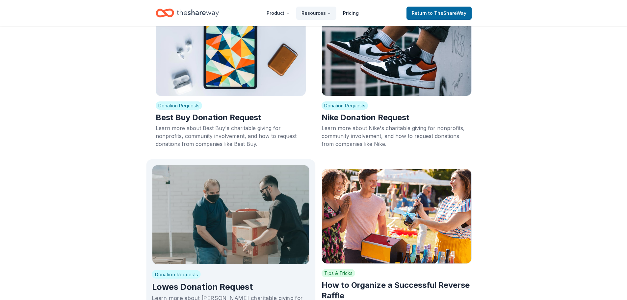
click at [244, 165] on img at bounding box center [231, 214] width 158 height 99
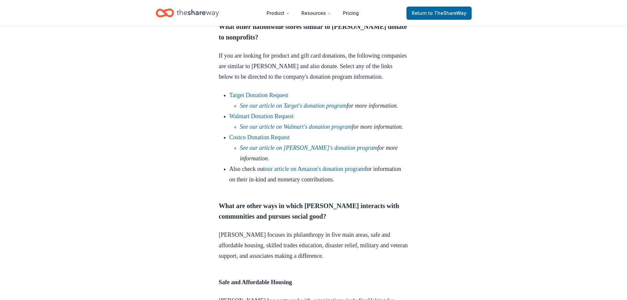
scroll to position [790, 0]
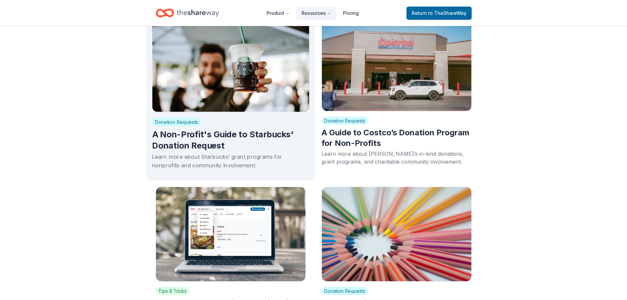
scroll to position [8392, 0]
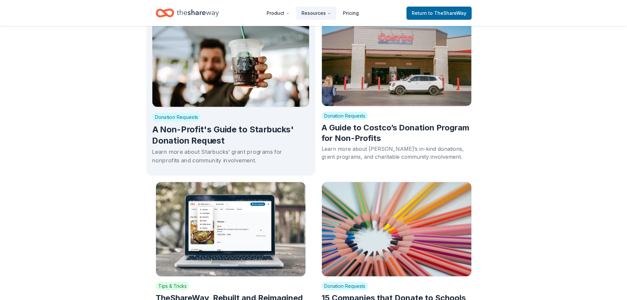
click at [232, 69] on img at bounding box center [231, 57] width 158 height 99
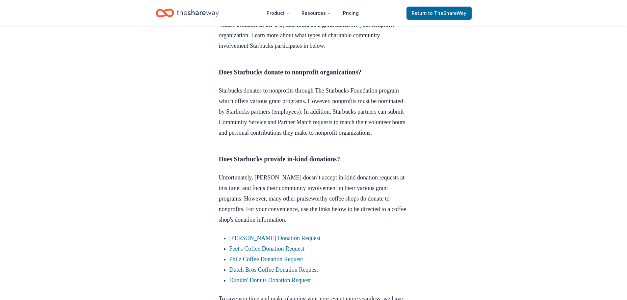
scroll to position [362, 0]
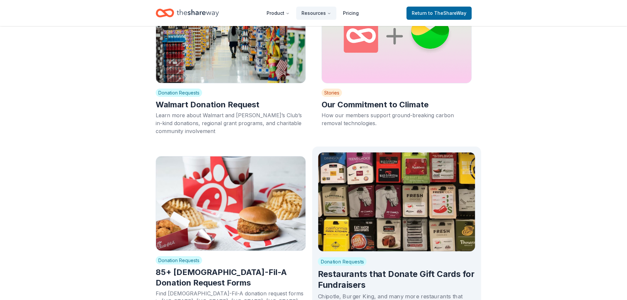
scroll to position [9676, 0]
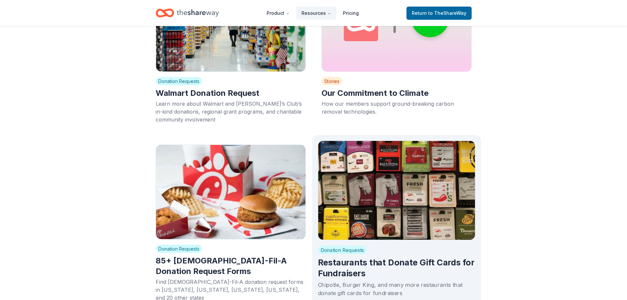
click at [444, 175] on img at bounding box center [397, 190] width 158 height 99
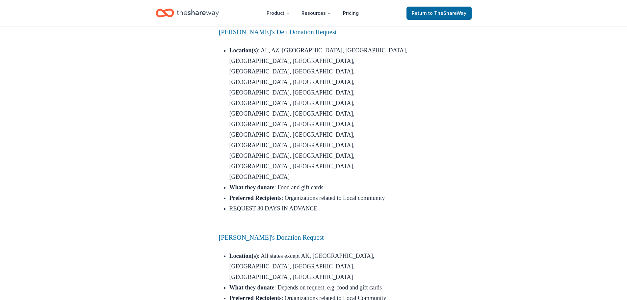
scroll to position [1152, 0]
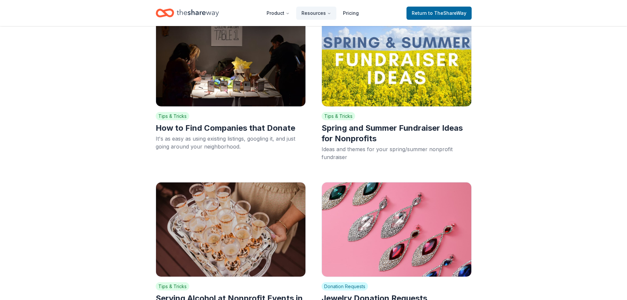
scroll to position [10005, 0]
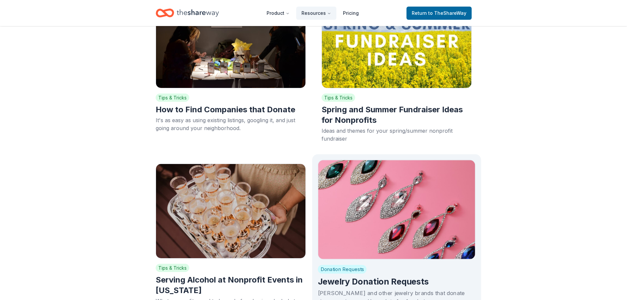
click at [412, 163] on img at bounding box center [397, 209] width 158 height 99
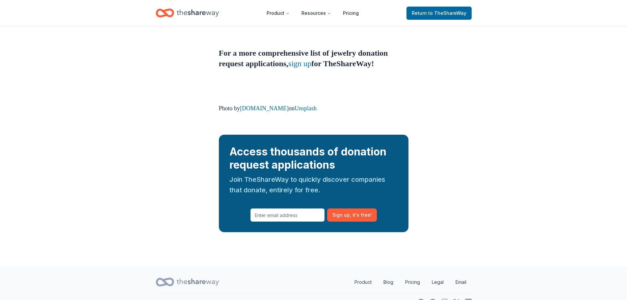
scroll to position [688, 0]
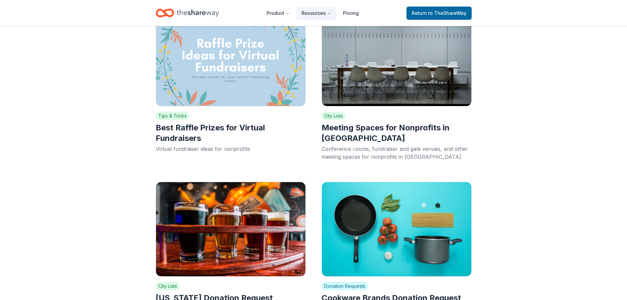
scroll to position [10334, 0]
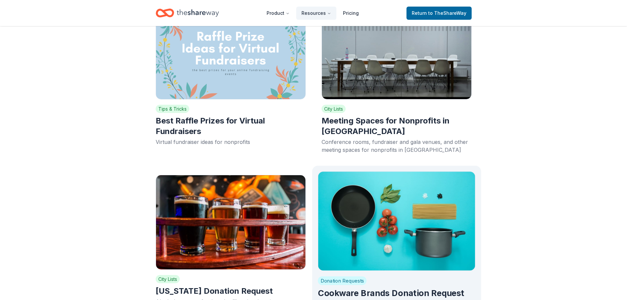
click at [414, 176] on img at bounding box center [397, 220] width 158 height 99
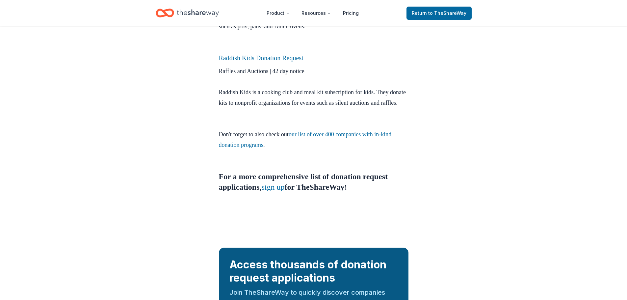
scroll to position [428, 0]
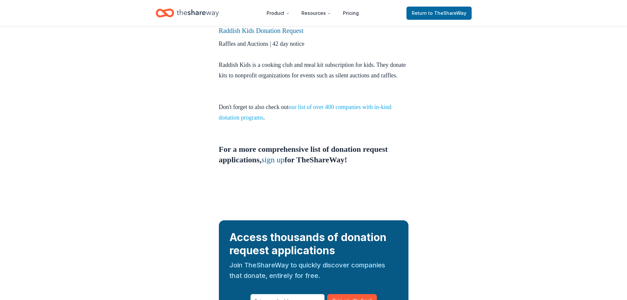
click at [360, 114] on link "our list of over 400 companies with in-kind donation programs" at bounding box center [305, 112] width 173 height 17
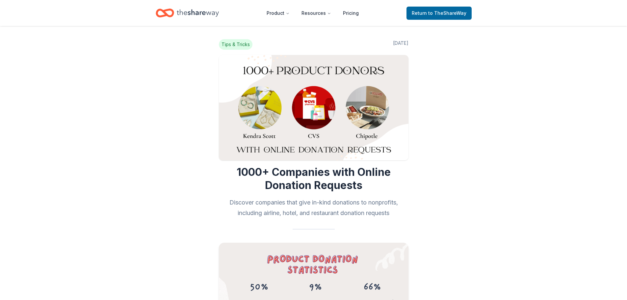
scroll to position [230, 0]
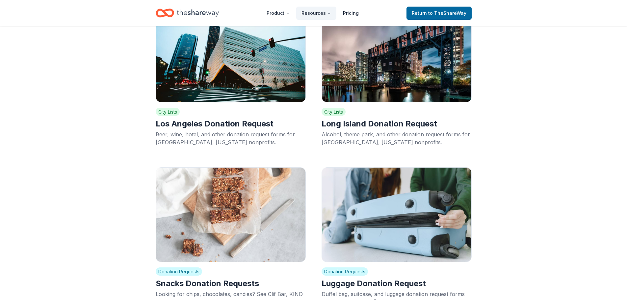
scroll to position [10674, 0]
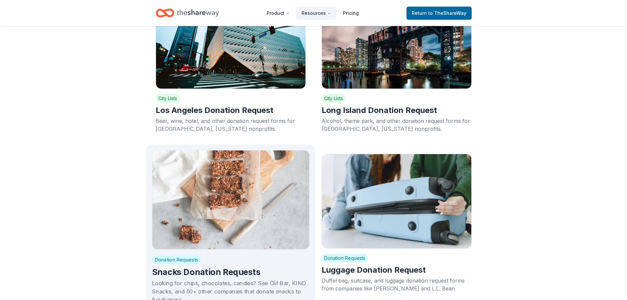
click at [251, 150] on img at bounding box center [231, 199] width 158 height 99
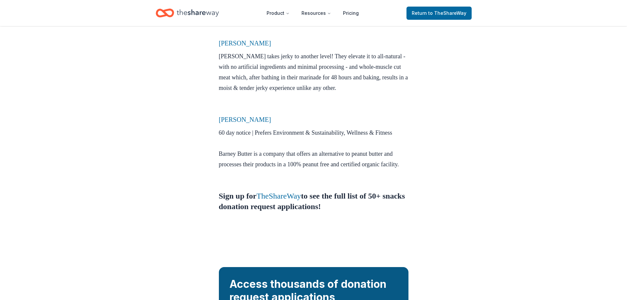
scroll to position [461, 0]
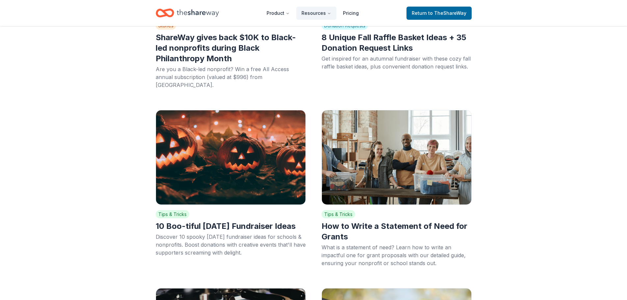
scroll to position [10674, 0]
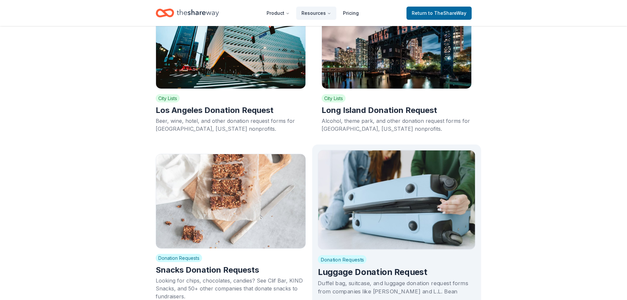
click at [371, 150] on img at bounding box center [397, 199] width 158 height 99
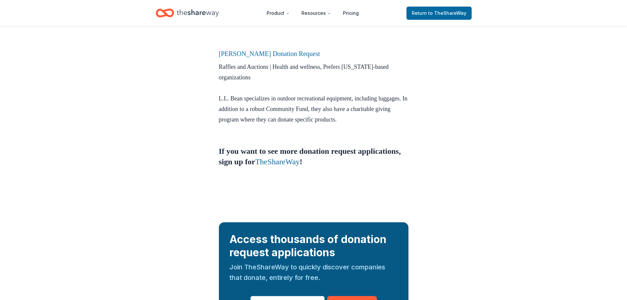
scroll to position [395, 0]
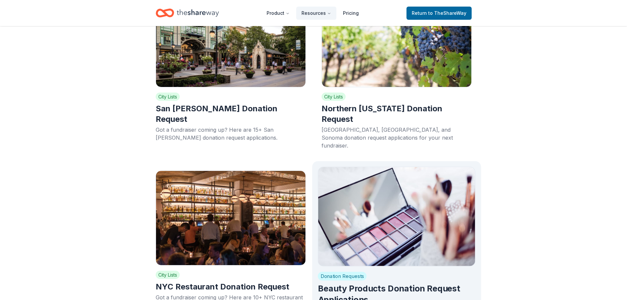
scroll to position [11003, 0]
click at [364, 166] on img at bounding box center [397, 215] width 158 height 99
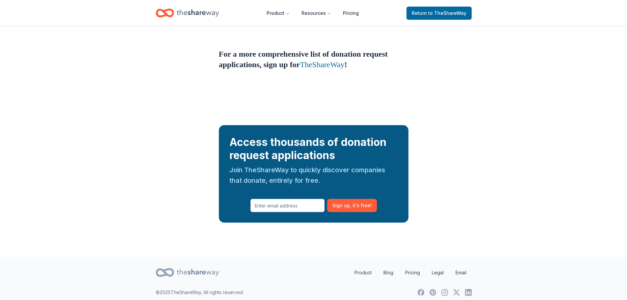
scroll to position [759, 0]
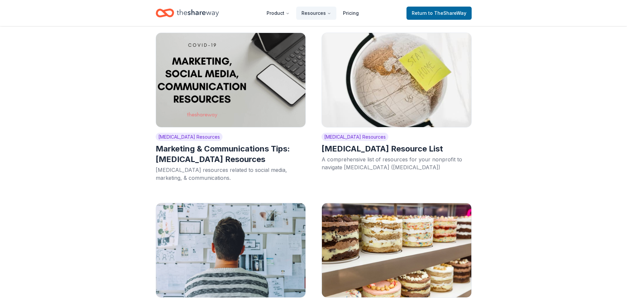
scroll to position [11529, 0]
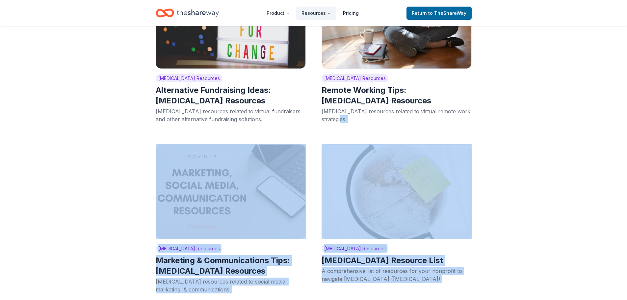
drag, startPoint x: 627, startPoint y: 272, endPoint x: 613, endPoint y: 105, distance: 168.0
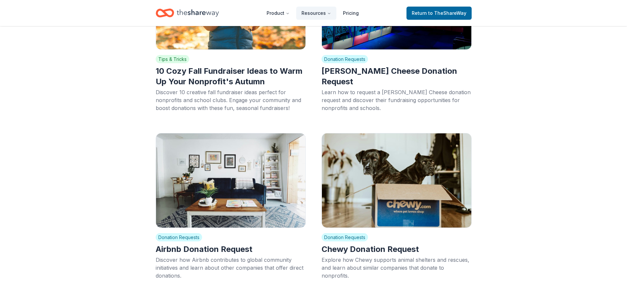
scroll to position [0, 0]
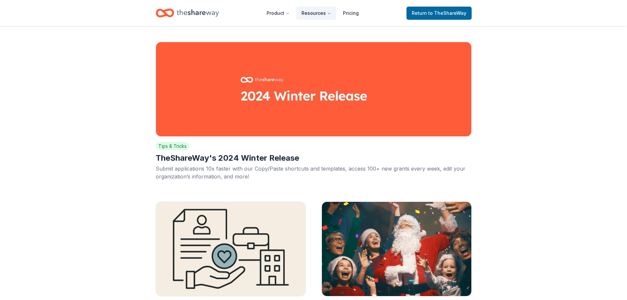
click at [310, 12] on button "Resources" at bounding box center [316, 13] width 40 height 13
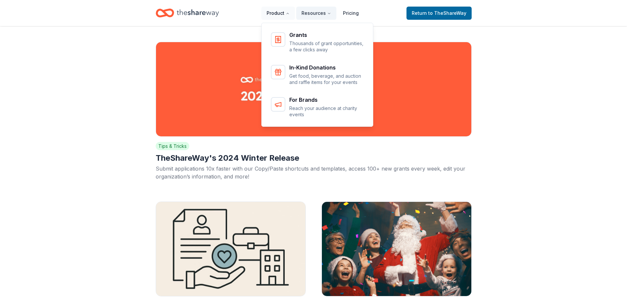
click at [286, 16] on button "Product" at bounding box center [278, 13] width 34 height 13
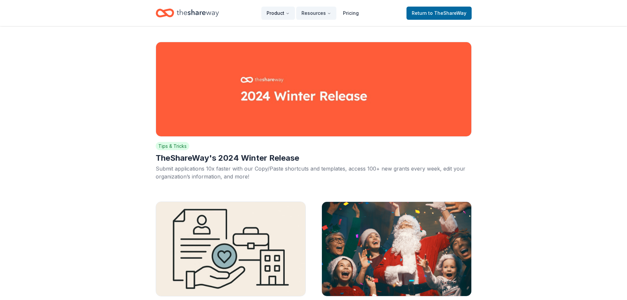
click at [286, 15] on button "Product" at bounding box center [278, 13] width 34 height 13
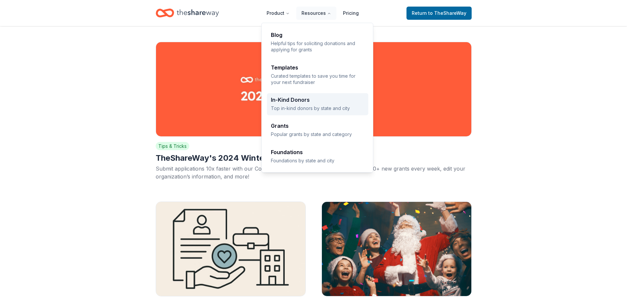
click at [318, 109] on p "Top in-kind donors by state and city" at bounding box center [317, 108] width 93 height 6
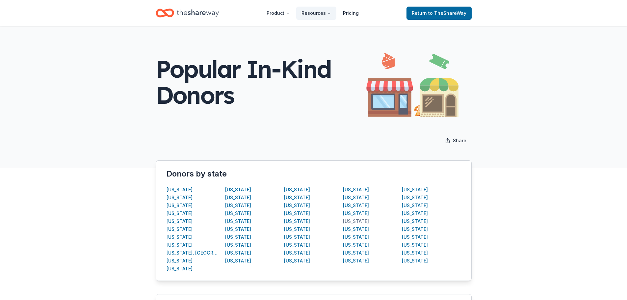
click at [345, 221] on div "[US_STATE]" at bounding box center [356, 221] width 26 height 8
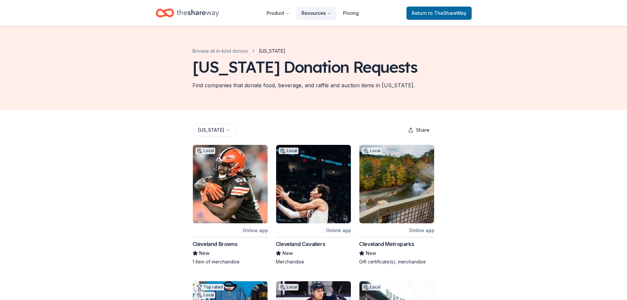
click at [311, 11] on button "Resources" at bounding box center [316, 13] width 40 height 13
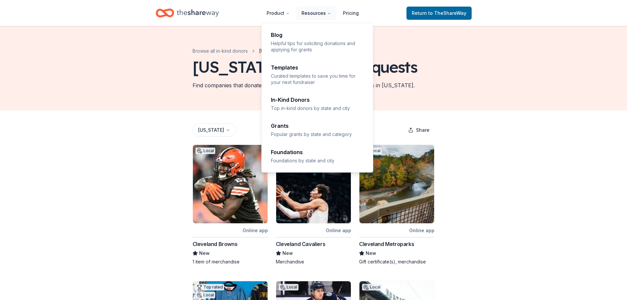
click at [318, 17] on button "Resources" at bounding box center [316, 13] width 40 height 13
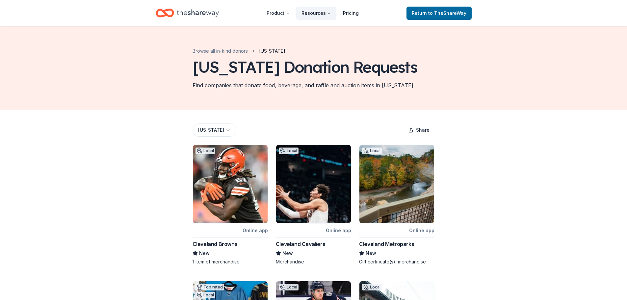
click at [318, 17] on button "Resources" at bounding box center [316, 13] width 40 height 13
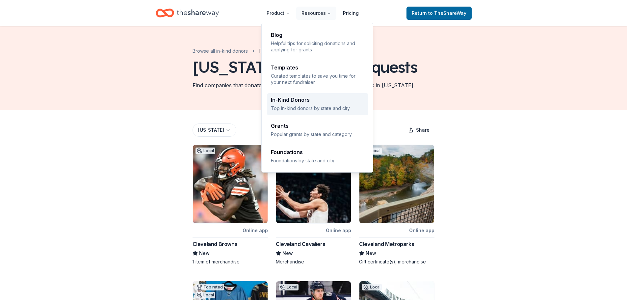
click at [321, 107] on p "Top in-kind donors by state and city" at bounding box center [317, 108] width 93 height 6
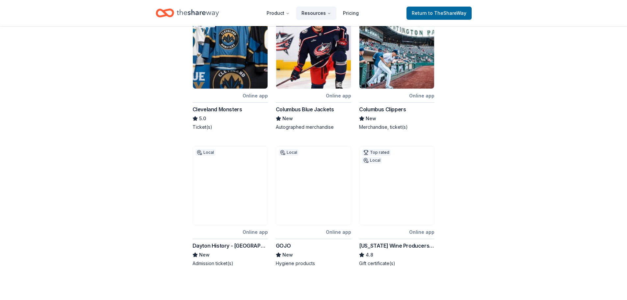
scroll to position [130, 0]
